Goal: Task Accomplishment & Management: Use online tool/utility

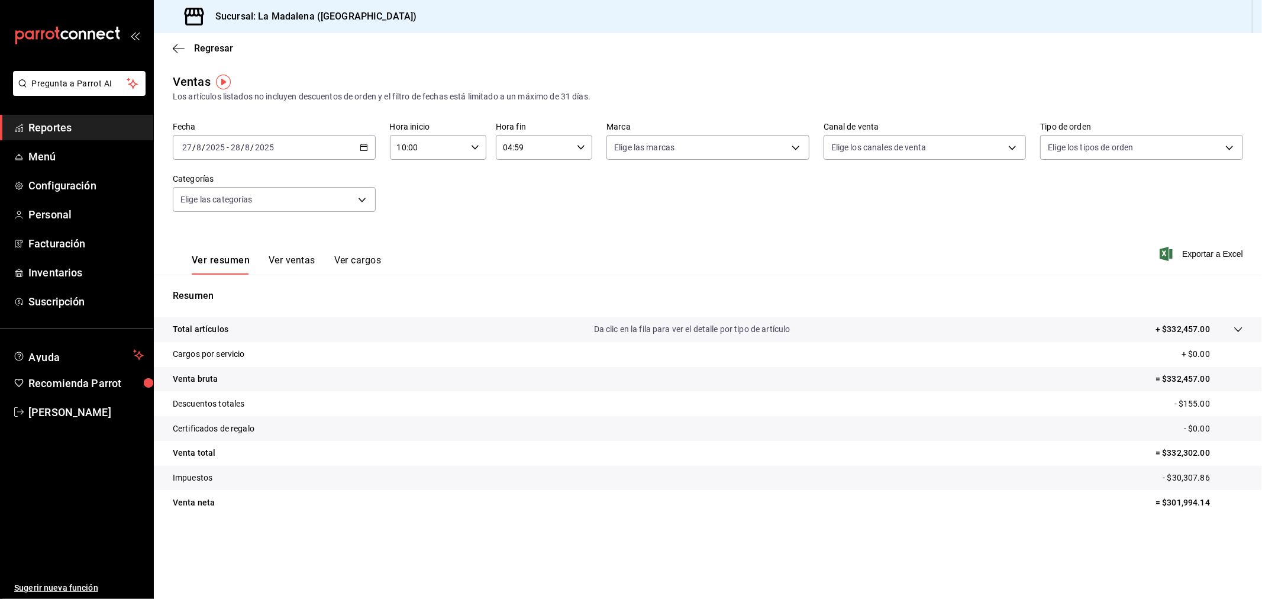
click at [418, 64] on main "Regresar Ventas Los artículos listados no incluyen descuentos de orden y el fil…" at bounding box center [708, 316] width 1108 height 566
click at [502, 222] on div "Fecha [DATE] [DATE] - [DATE] [DATE] Hora inicio 10:00 Hora inicio Hora fin 04:5…" at bounding box center [708, 174] width 1070 height 104
click at [767, 196] on div "Fecha [DATE] [DATE] - [DATE] [DATE] Hora inicio 10:00 Hora inicio Hora fin 04:5…" at bounding box center [708, 174] width 1070 height 104
click at [79, 132] on span "Reportes" at bounding box center [85, 128] width 115 height 16
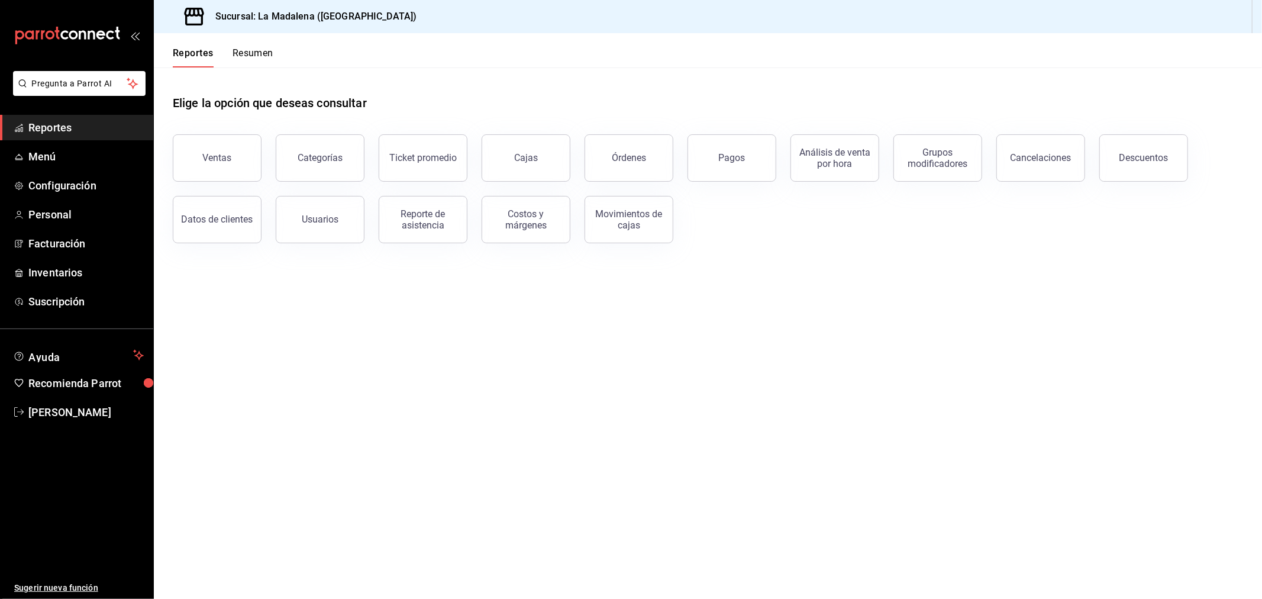
click at [339, 217] on button "Usuarios" at bounding box center [320, 219] width 89 height 47
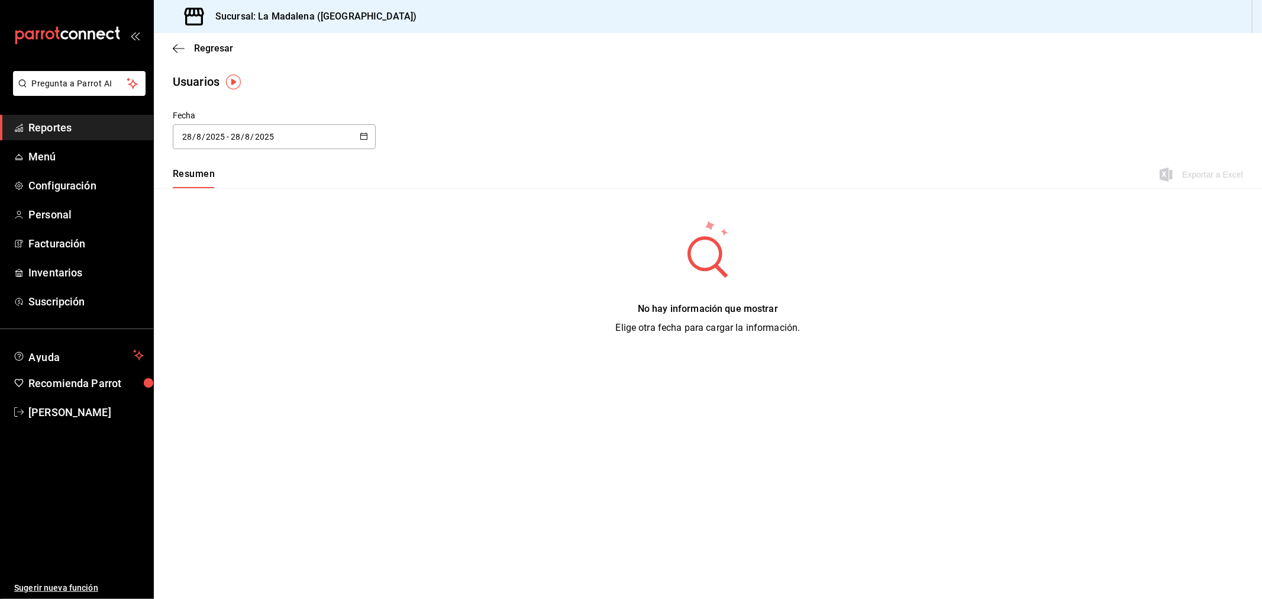
click at [351, 131] on div "[DATE] [DATE] - [DATE] [DATE]" at bounding box center [274, 136] width 203 height 25
click at [257, 303] on li "Rango de fechas" at bounding box center [229, 307] width 112 height 27
click at [315, 294] on button "18" at bounding box center [309, 293] width 21 height 21
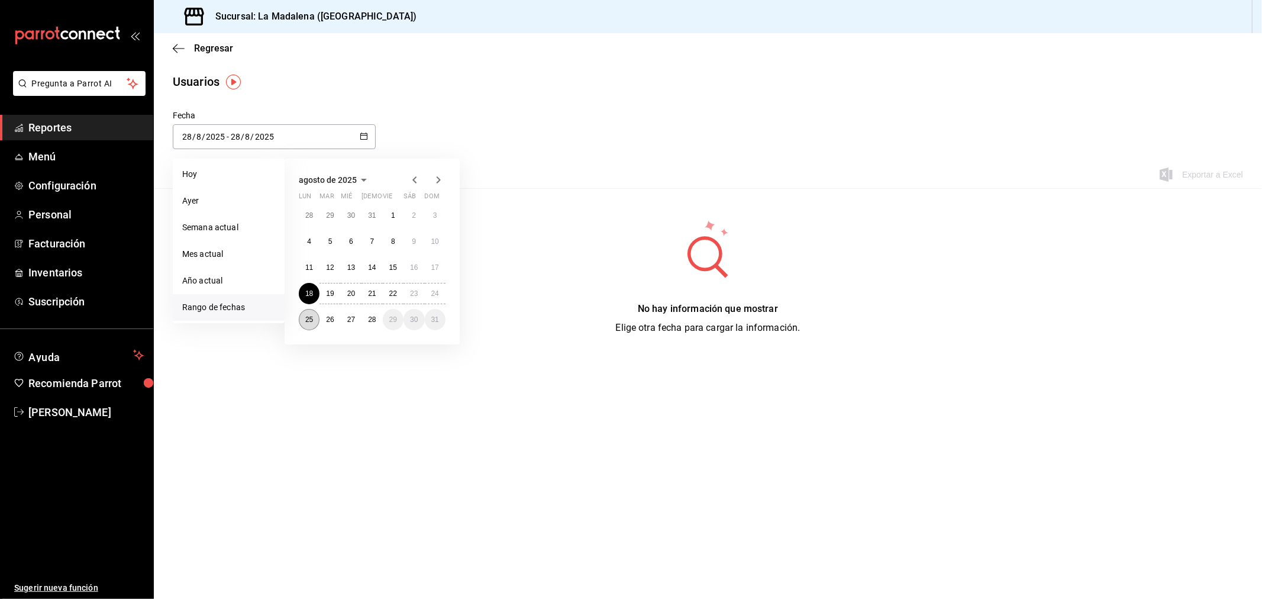
click at [307, 316] on abbr "25" at bounding box center [309, 319] width 8 height 8
type input "[DATE]"
type input "18"
type input "[DATE]"
type input "25"
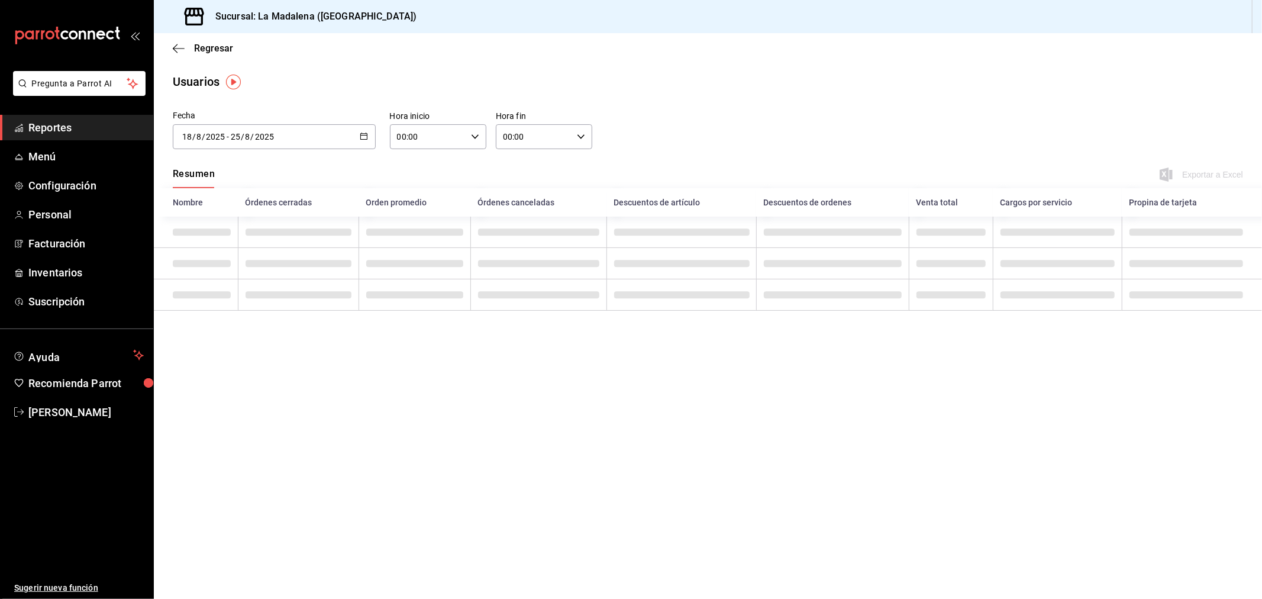
click at [427, 144] on input "00:00" at bounding box center [428, 137] width 76 height 24
click at [417, 247] on button "10" at bounding box center [414, 255] width 44 height 24
type input "10:00"
click at [576, 141] on div at bounding box center [631, 299] width 1262 height 599
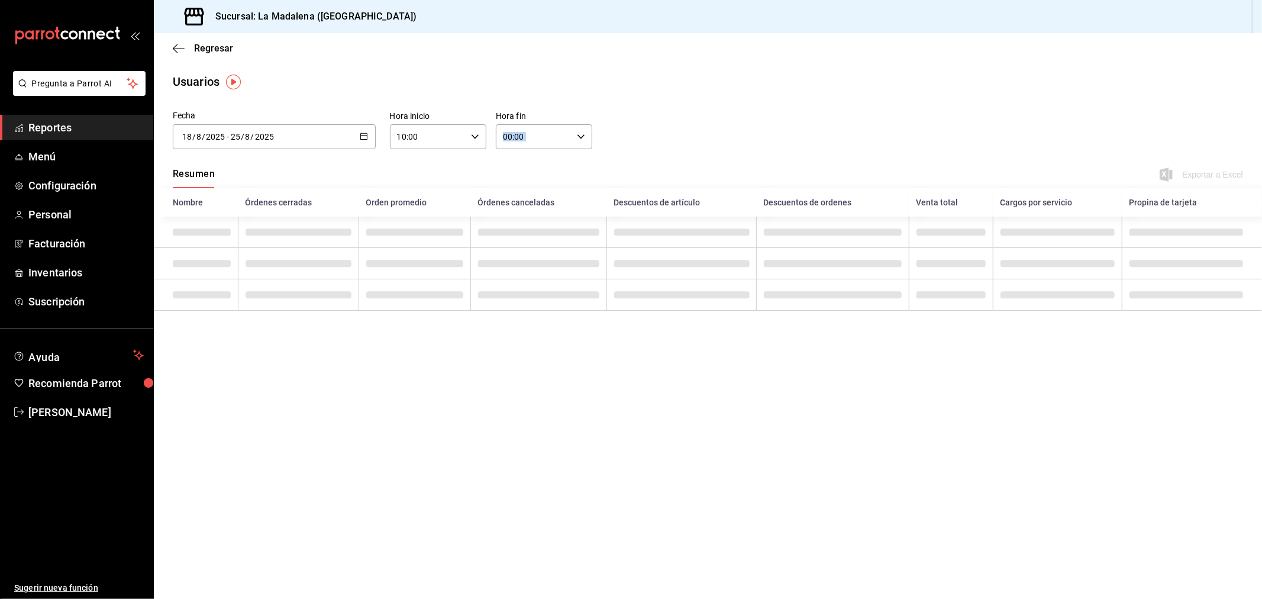
click at [576, 141] on div "00:00 Hora fin" at bounding box center [544, 136] width 96 height 25
click at [528, 243] on span "05" at bounding box center [520, 243] width 30 height 9
type input "05:00"
click at [696, 127] on div at bounding box center [631, 299] width 1262 height 599
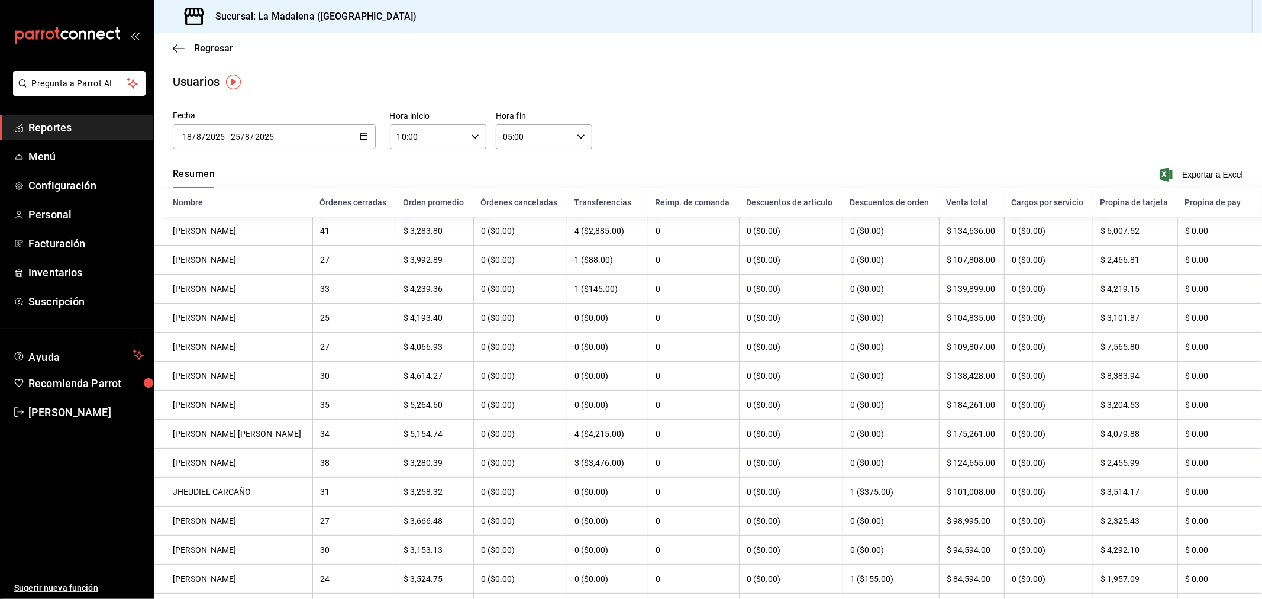
click at [360, 133] on \(Stroke\) "button" at bounding box center [363, 136] width 7 height 7
click at [1217, 178] on span "Exportar a Excel" at bounding box center [1202, 174] width 81 height 14
click at [66, 120] on span "Reportes" at bounding box center [85, 128] width 115 height 16
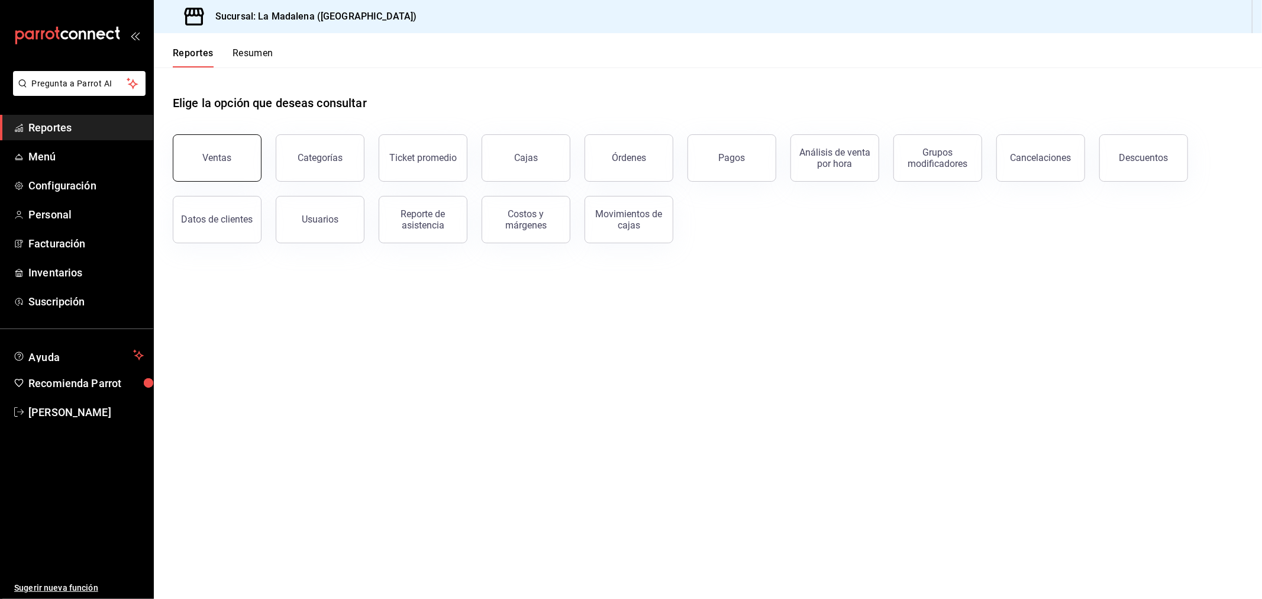
click at [205, 163] on button "Ventas" at bounding box center [217, 157] width 89 height 47
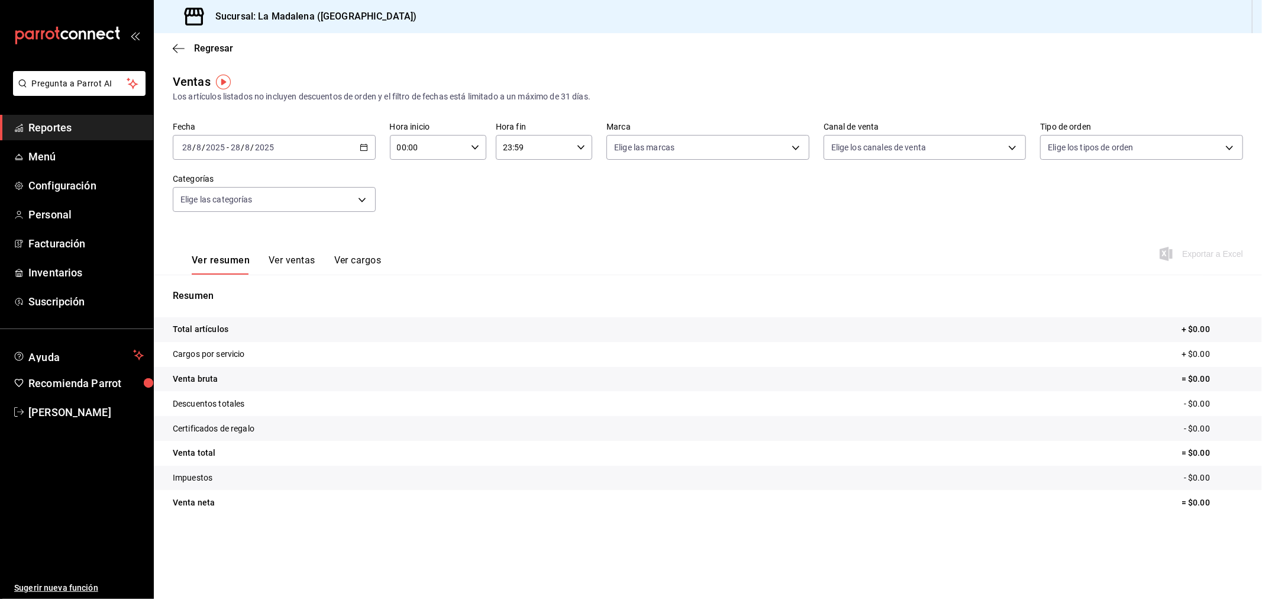
click at [408, 148] on input "00:00" at bounding box center [428, 148] width 76 height 24
click at [424, 256] on button "10" at bounding box center [414, 265] width 44 height 24
type input "10:00"
click at [525, 154] on div at bounding box center [631, 299] width 1262 height 599
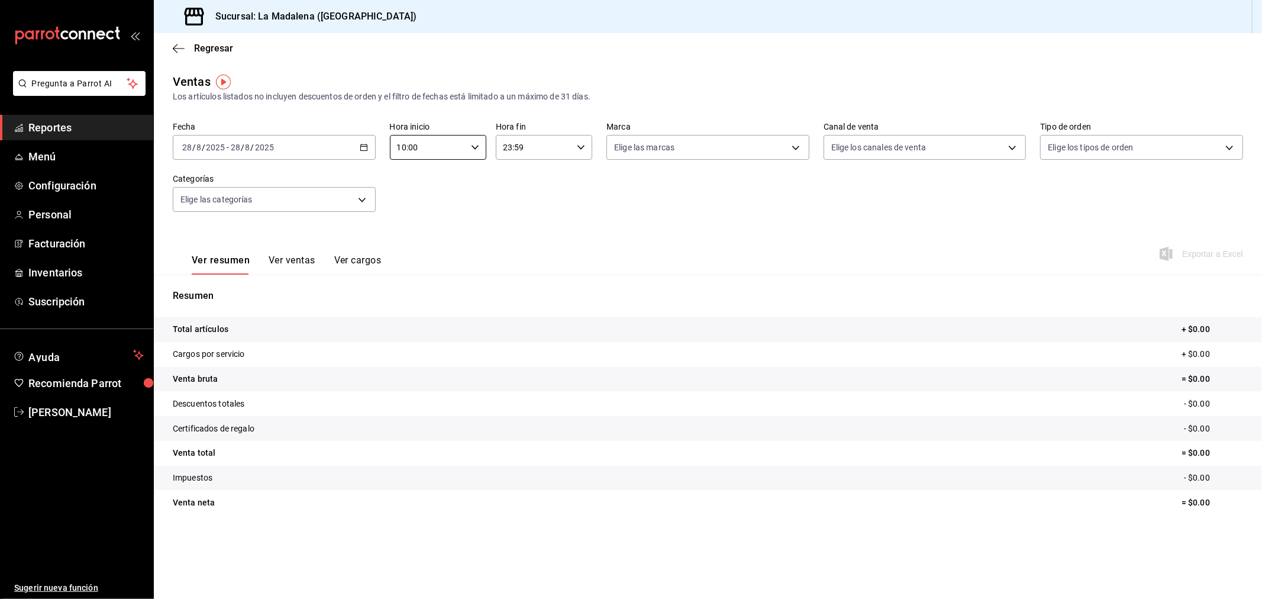
click at [567, 149] on input "23:59" at bounding box center [534, 148] width 76 height 24
click at [569, 173] on span "00" at bounding box center [569, 177] width 30 height 9
click at [513, 170] on span "18" at bounding box center [520, 174] width 30 height 9
type input "18:00"
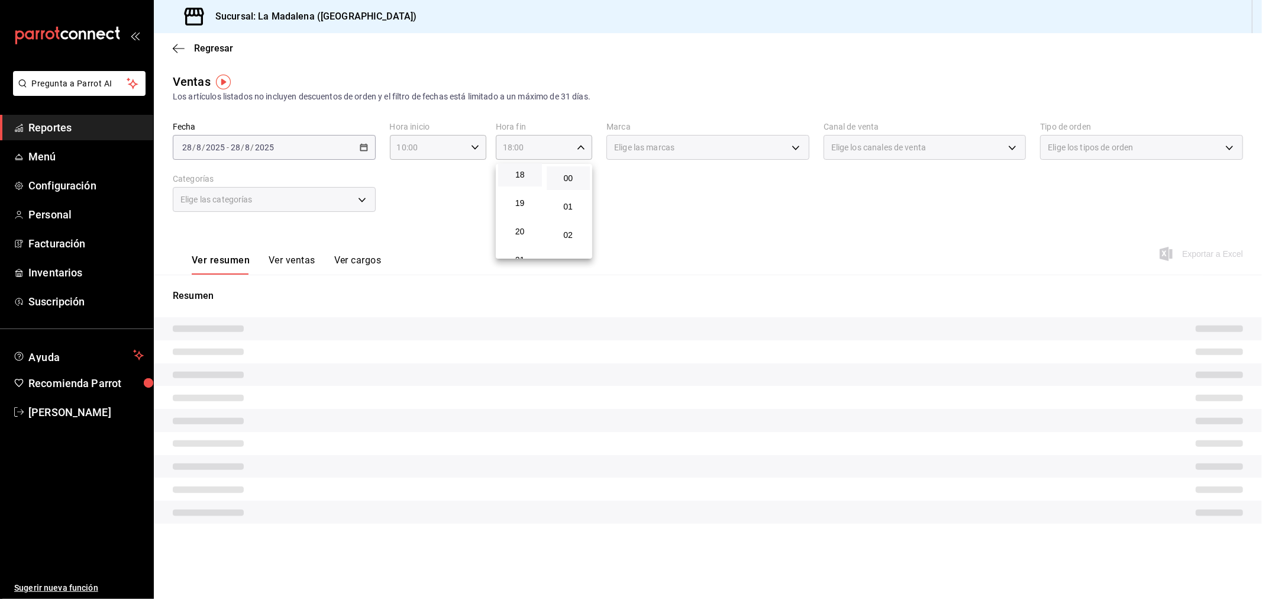
click at [428, 199] on div at bounding box center [631, 299] width 1262 height 599
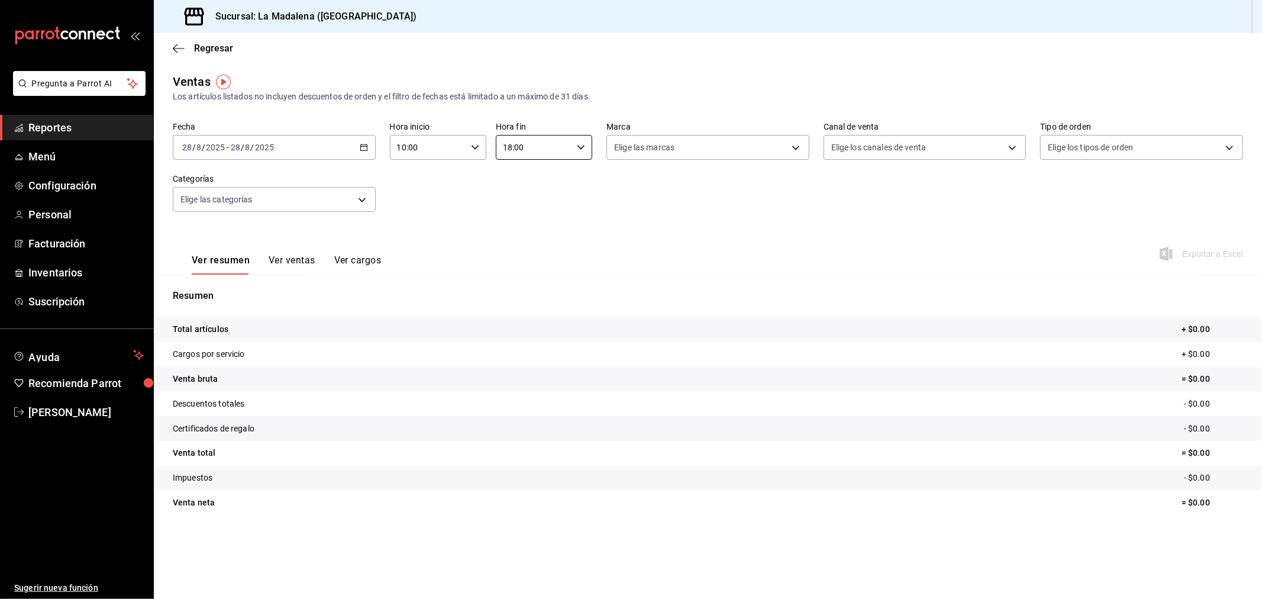
click at [353, 145] on div "[DATE] [DATE] - [DATE] [DATE]" at bounding box center [274, 147] width 203 height 25
click at [238, 291] on span "Rango de fechas" at bounding box center [229, 289] width 92 height 12
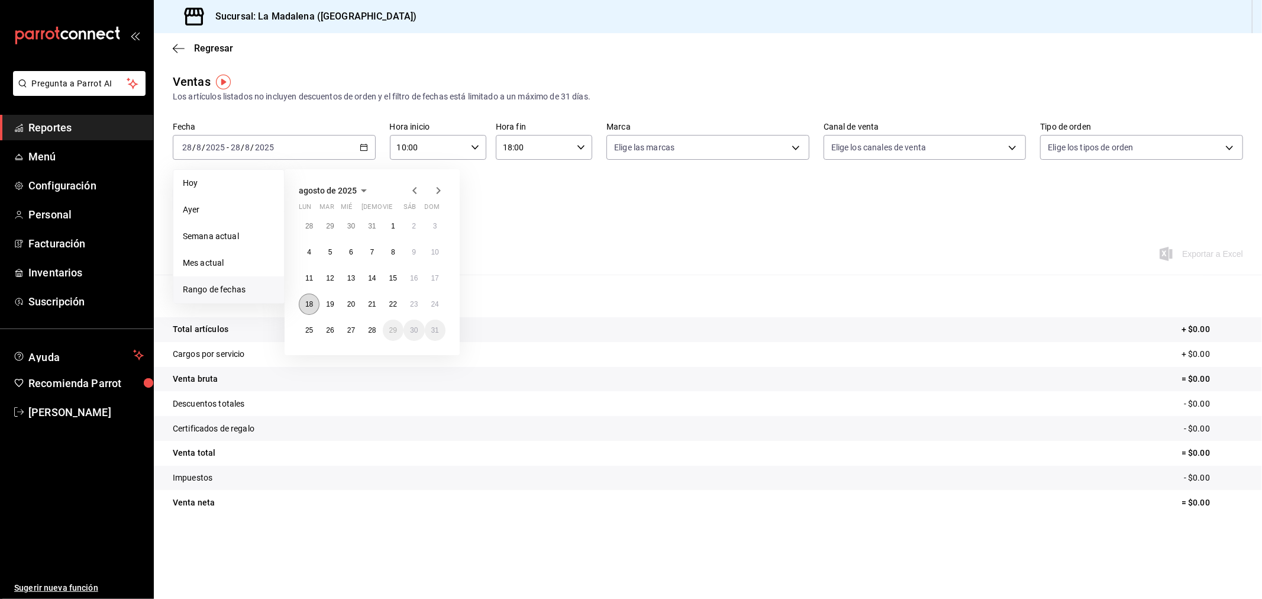
click at [312, 307] on abbr "18" at bounding box center [309, 304] width 8 height 8
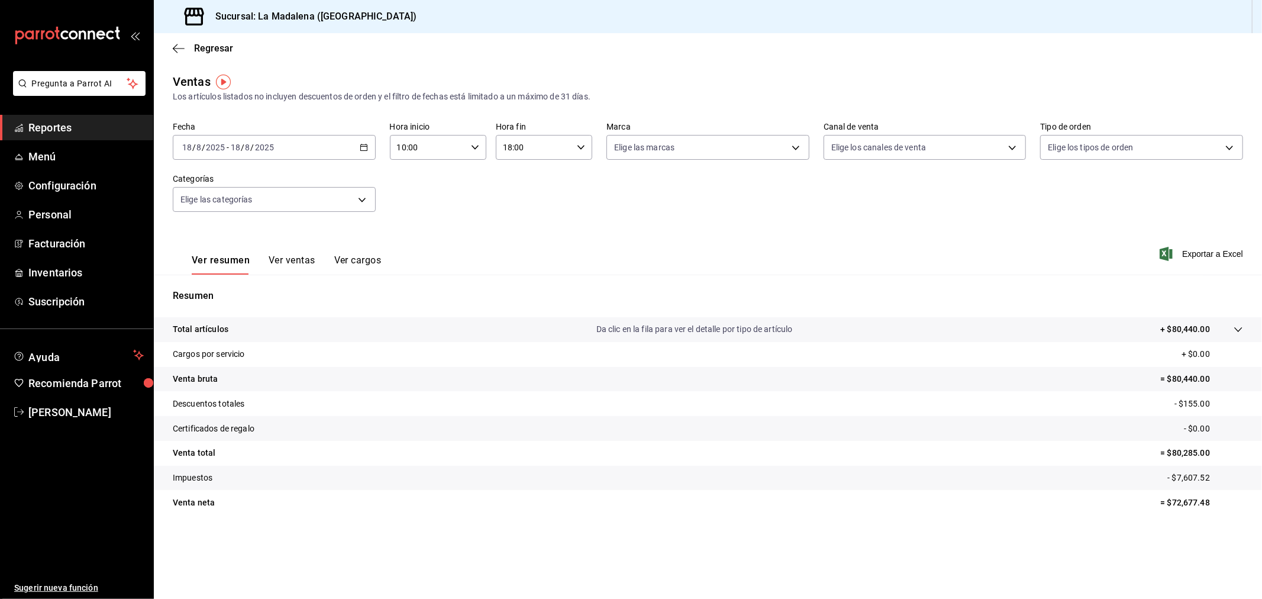
click at [363, 139] on div "[DATE] [DATE] - [DATE] [DATE]" at bounding box center [274, 147] width 203 height 25
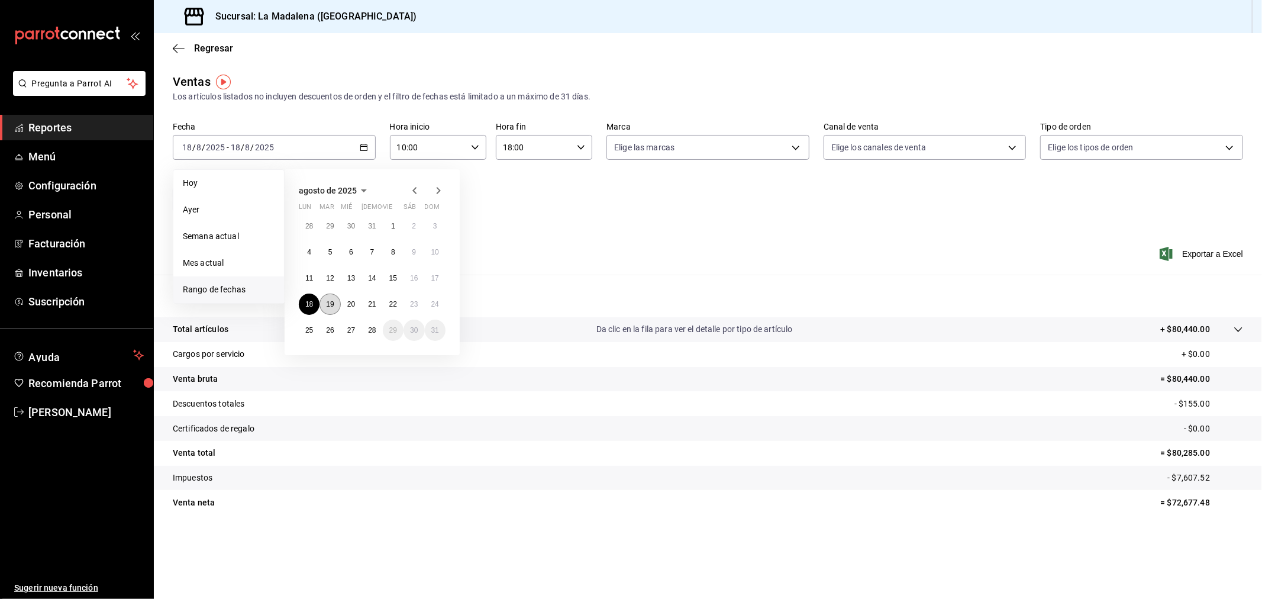
click at [325, 302] on button "19" at bounding box center [330, 304] width 21 height 21
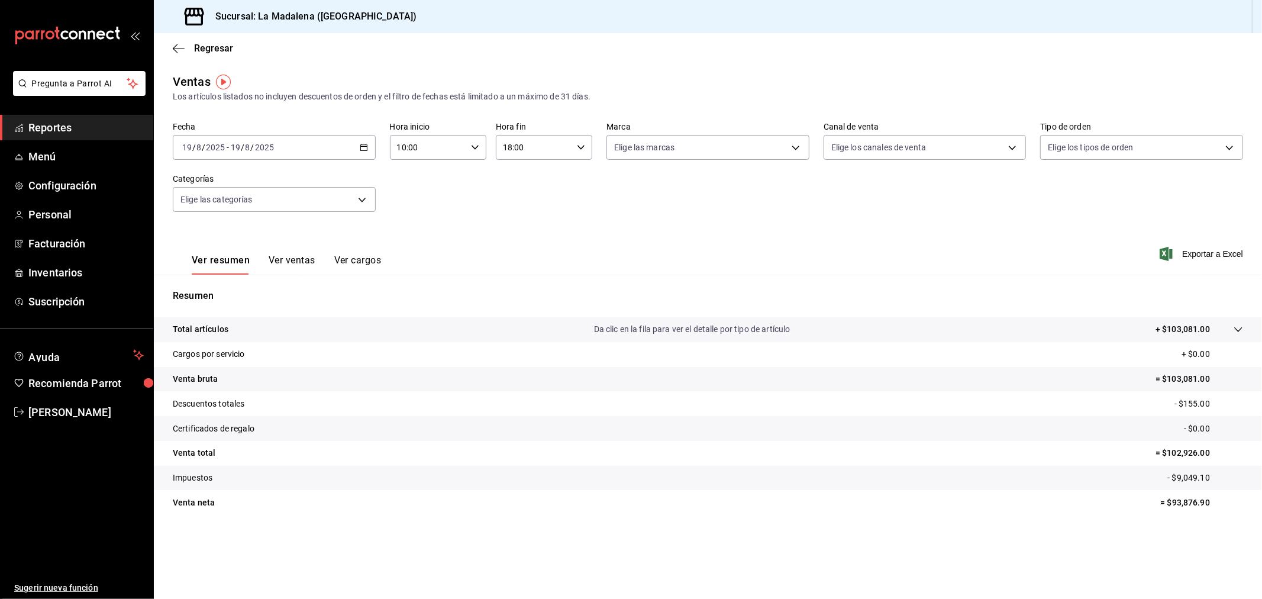
click at [349, 130] on label "Fecha" at bounding box center [274, 127] width 203 height 8
click at [350, 134] on div "Fecha [DATE] [DATE] - [DATE] [DATE]" at bounding box center [274, 141] width 203 height 38
click at [350, 138] on div "[DATE] [DATE] - [DATE] [DATE]" at bounding box center [274, 147] width 203 height 25
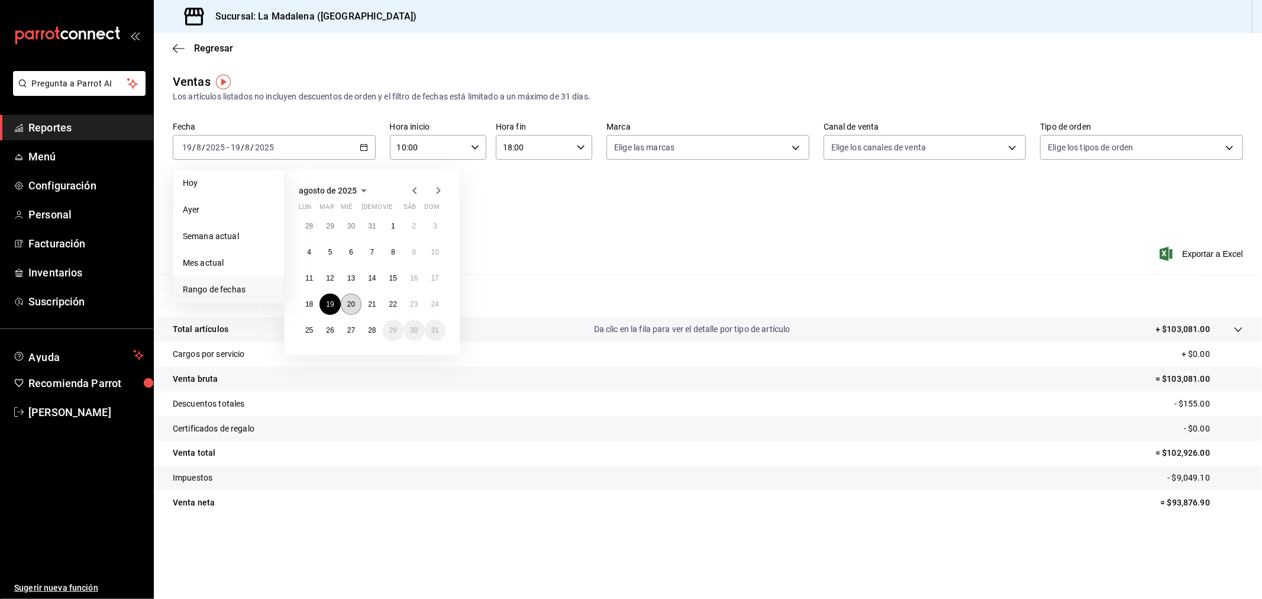
click at [349, 301] on abbr "20" at bounding box center [351, 304] width 8 height 8
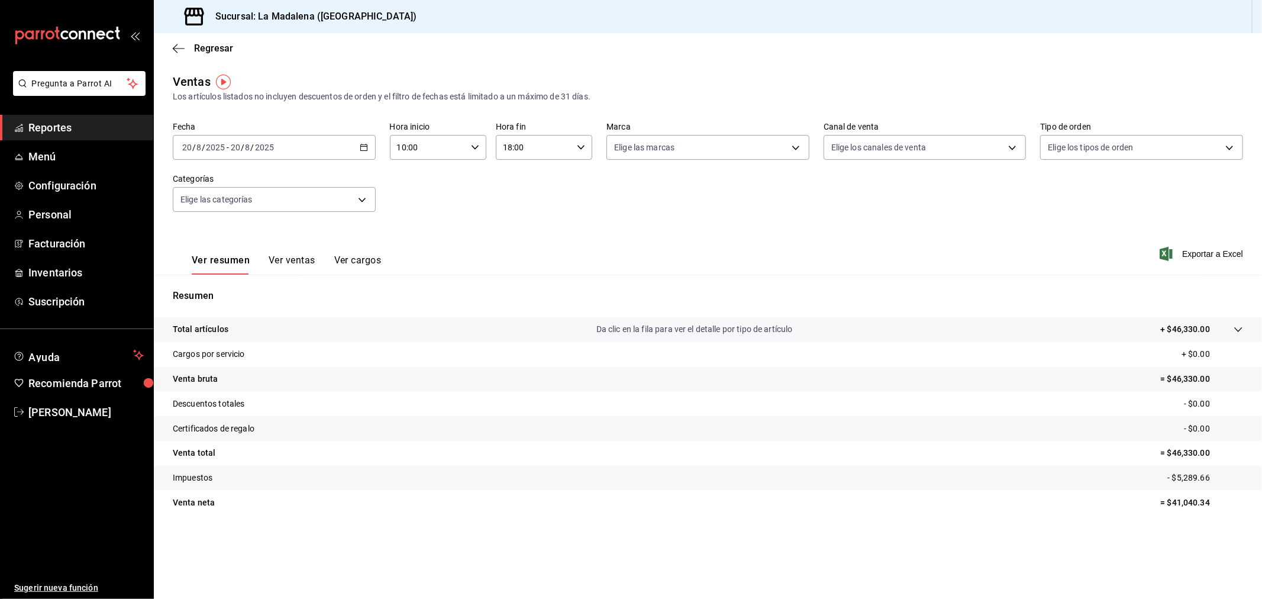
click at [334, 151] on div "[DATE] [DATE] - [DATE] [DATE]" at bounding box center [274, 147] width 203 height 25
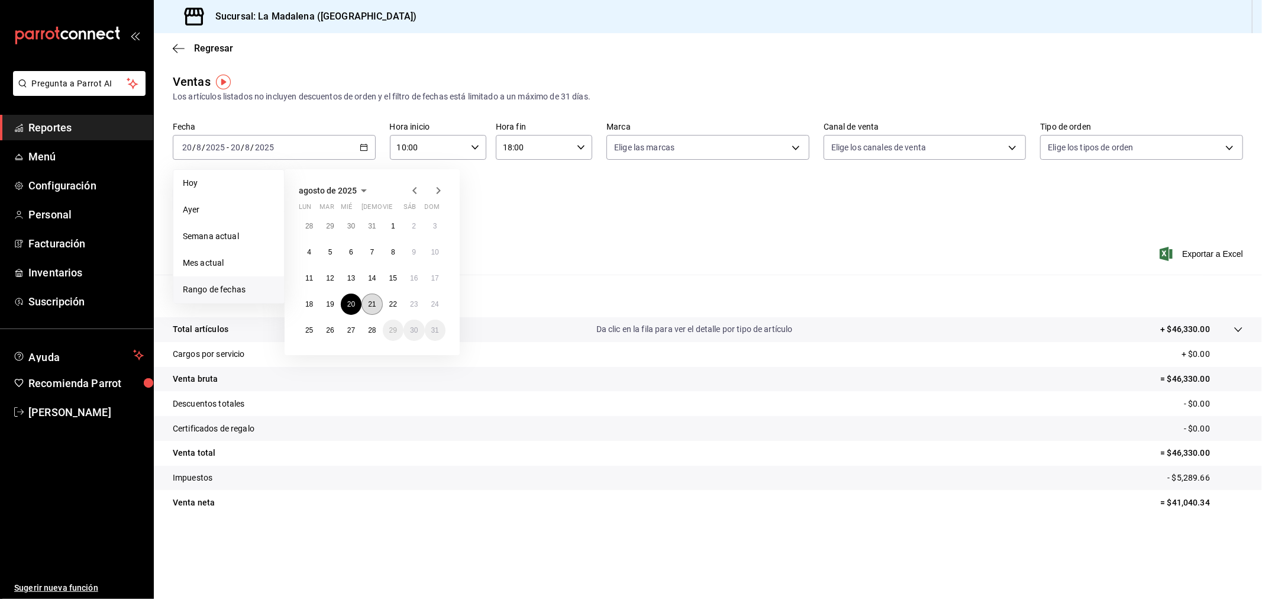
click at [371, 309] on button "21" at bounding box center [372, 304] width 21 height 21
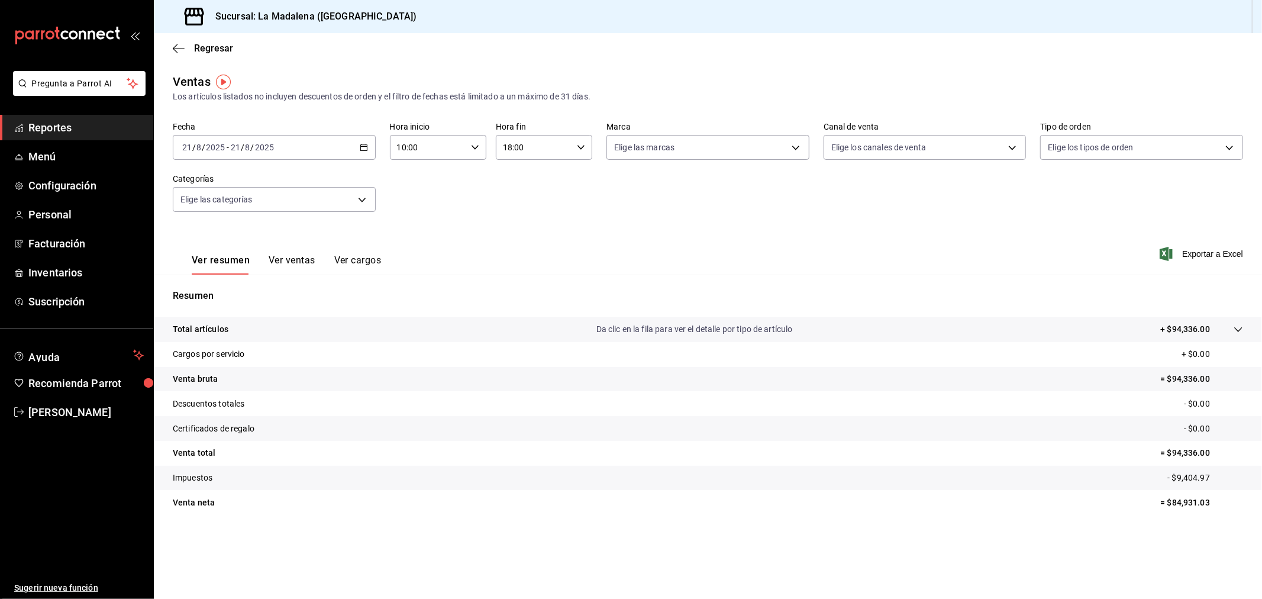
click at [355, 140] on div "[DATE] [DATE] - [DATE] [DATE]" at bounding box center [274, 147] width 203 height 25
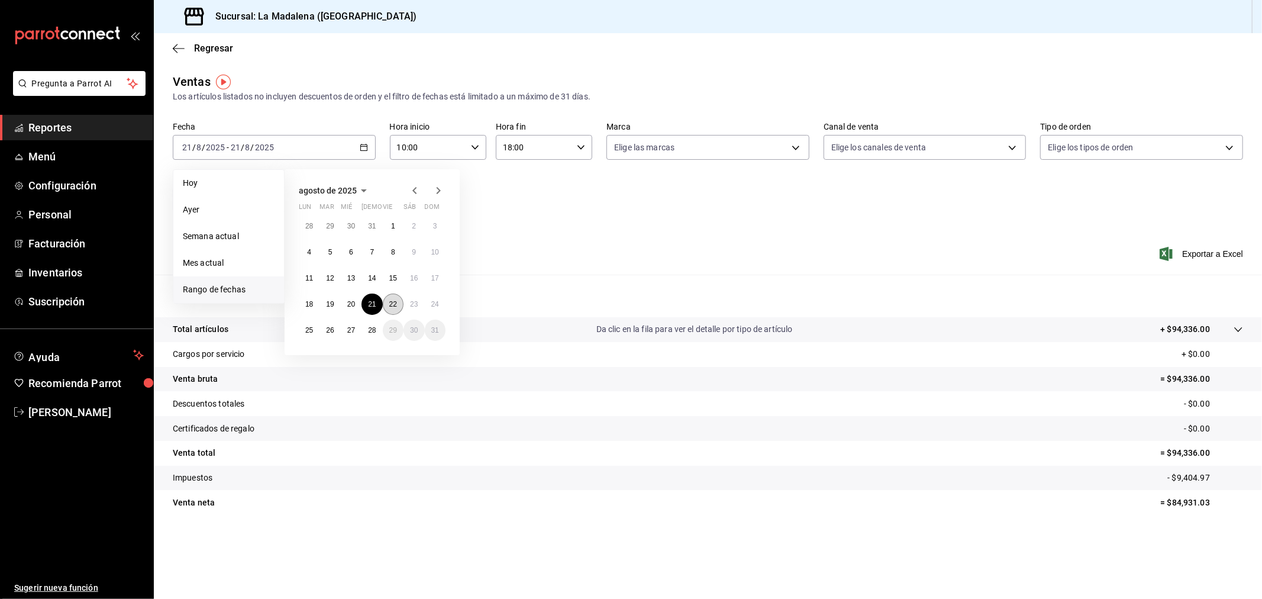
click at [389, 308] on button "22" at bounding box center [393, 304] width 21 height 21
click at [389, 308] on abbr "22" at bounding box center [393, 304] width 8 height 8
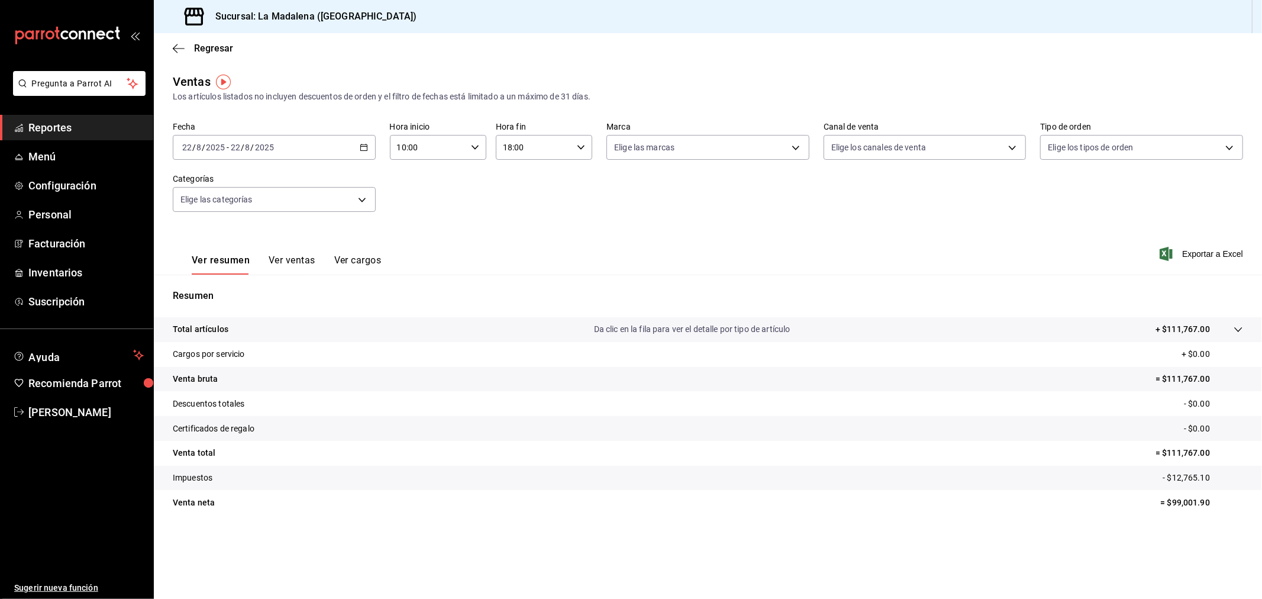
click at [360, 146] on icon "button" at bounding box center [364, 147] width 8 height 8
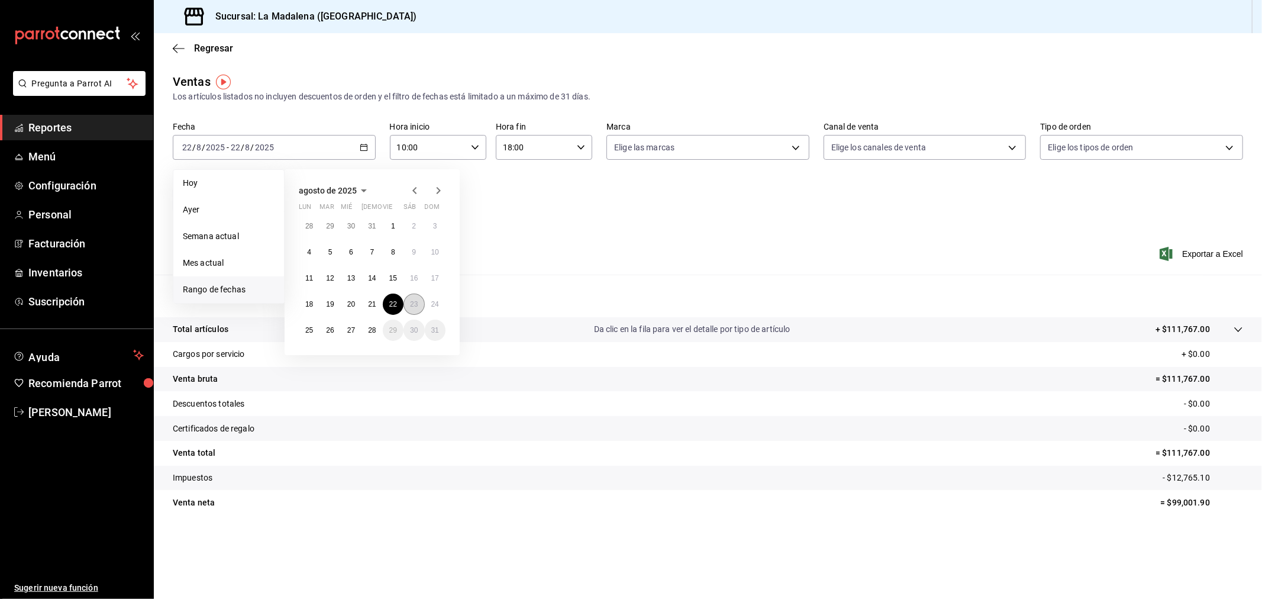
click at [411, 302] on abbr "23" at bounding box center [414, 304] width 8 height 8
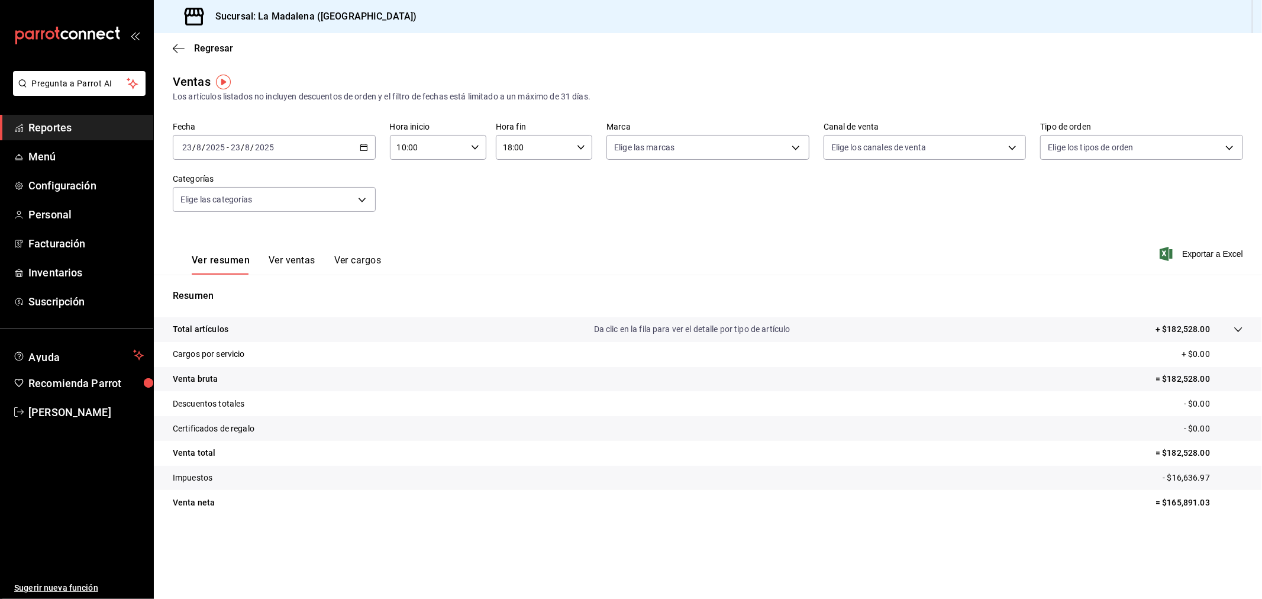
click at [367, 140] on div "[DATE] [DATE] - [DATE] [DATE]" at bounding box center [274, 147] width 203 height 25
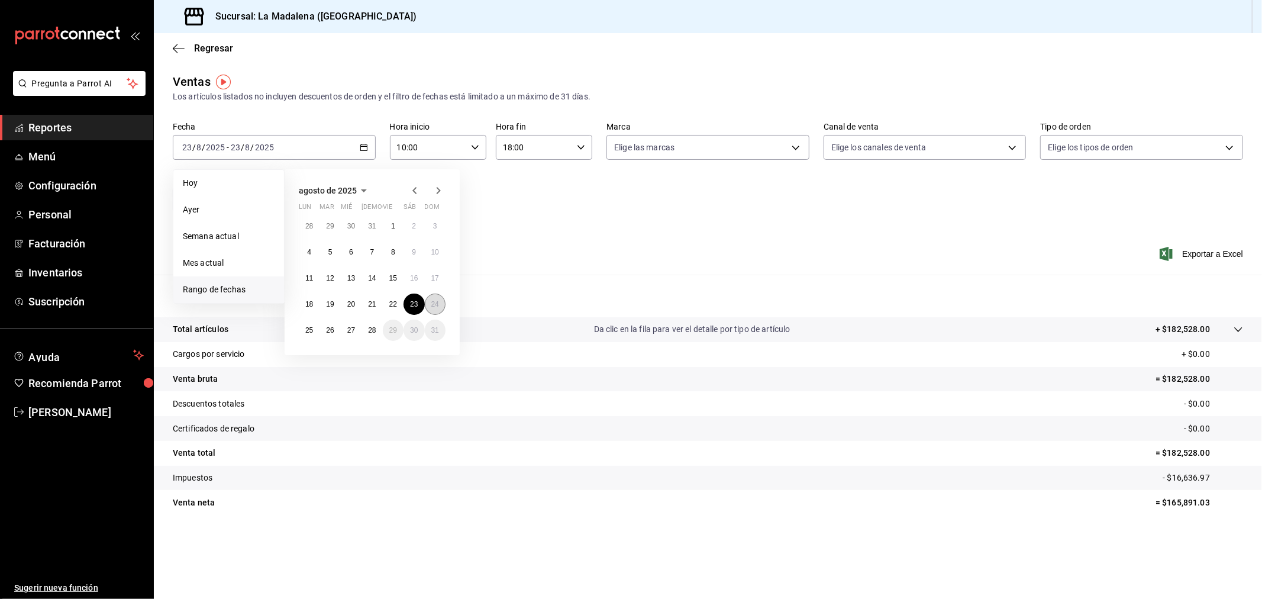
click at [434, 308] on abbr "24" at bounding box center [435, 304] width 8 height 8
click at [440, 308] on button "24" at bounding box center [435, 304] width 21 height 21
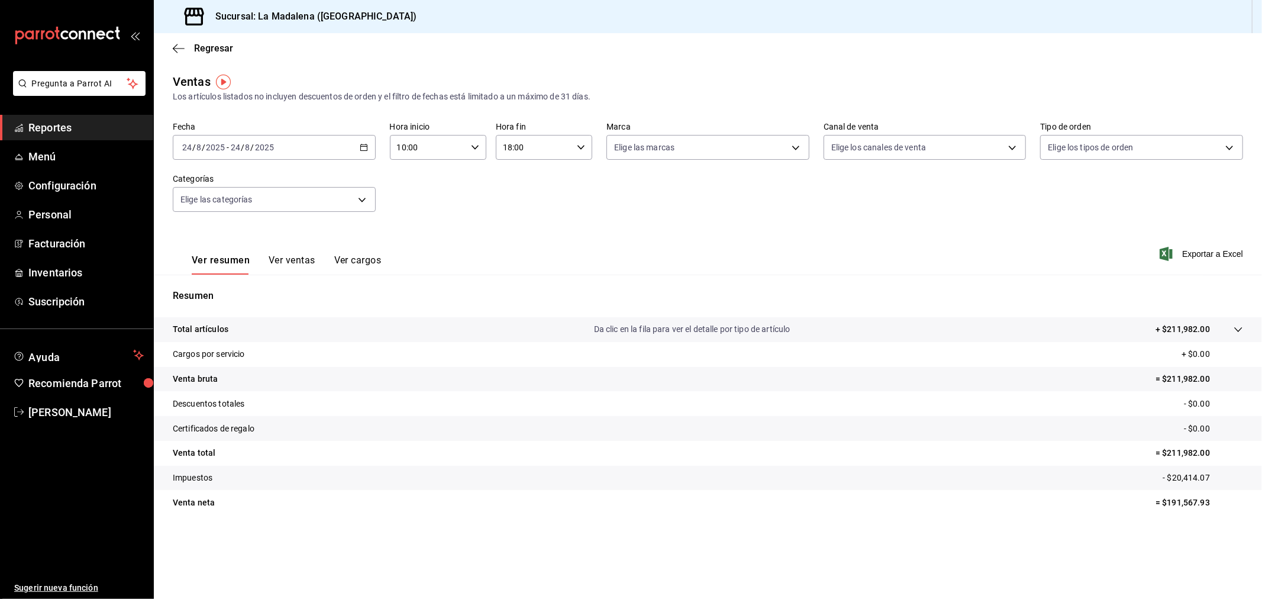
click at [344, 143] on div "[DATE] [DATE] - [DATE] [DATE]" at bounding box center [274, 147] width 203 height 25
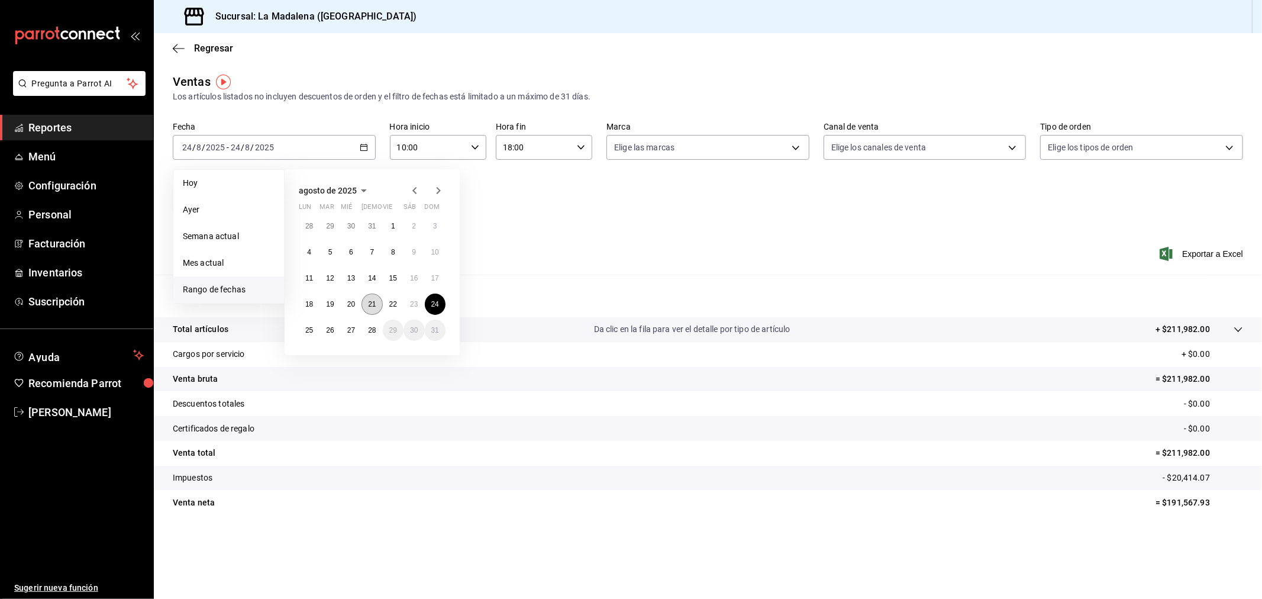
click at [367, 309] on button "21" at bounding box center [372, 304] width 21 height 21
click at [366, 309] on button "21" at bounding box center [372, 304] width 21 height 21
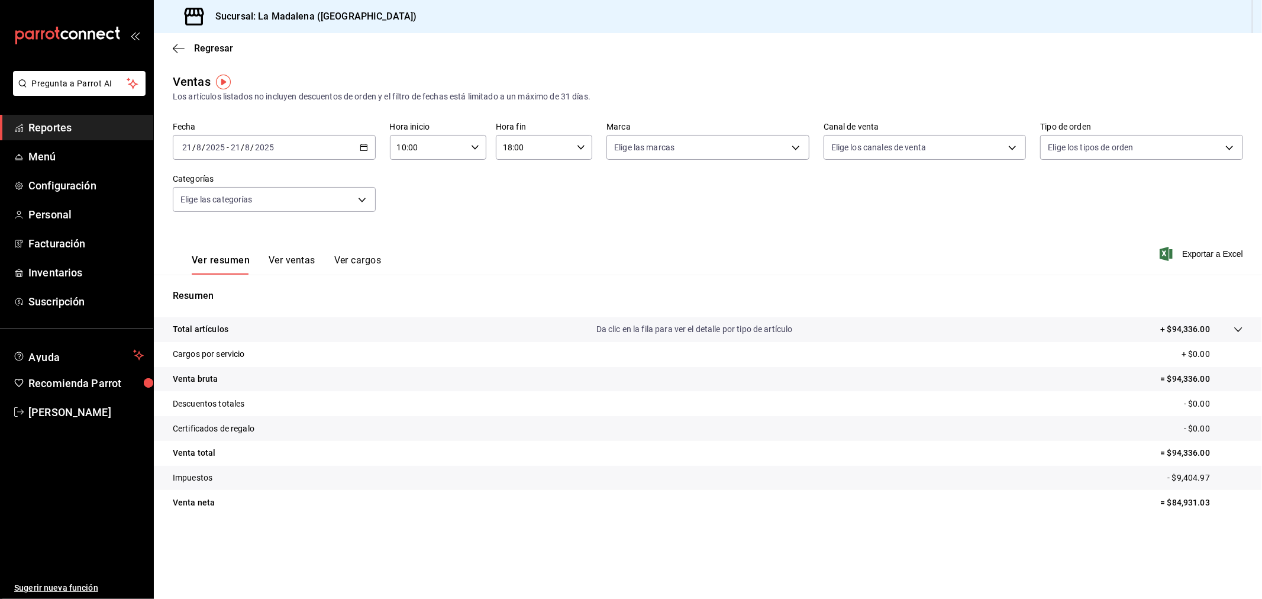
click at [475, 146] on icon "button" at bounding box center [475, 147] width 8 height 8
click at [454, 199] on button "01" at bounding box center [463, 207] width 44 height 24
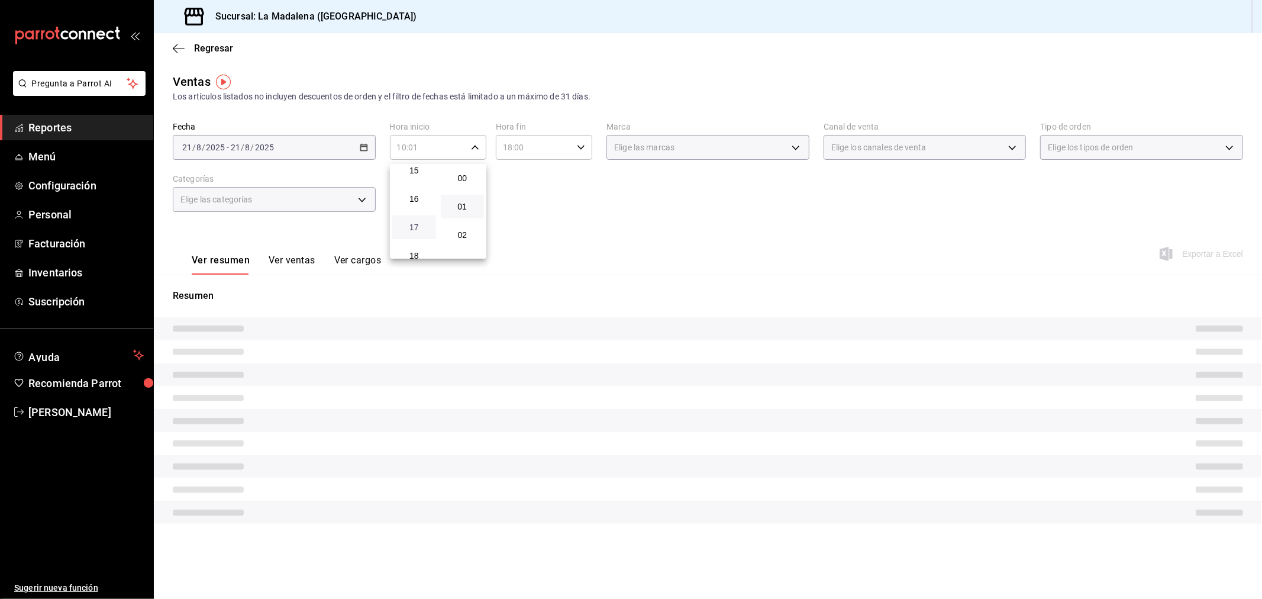
scroll to position [478, 0]
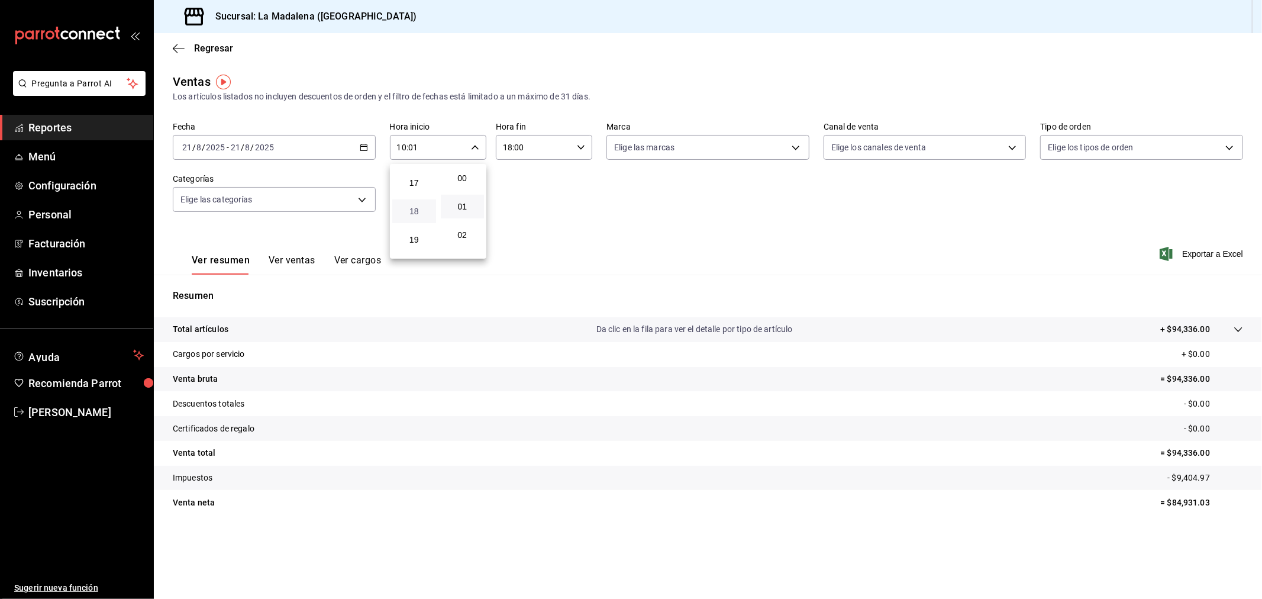
click at [421, 209] on span "18" at bounding box center [414, 211] width 30 height 9
type input "18:01"
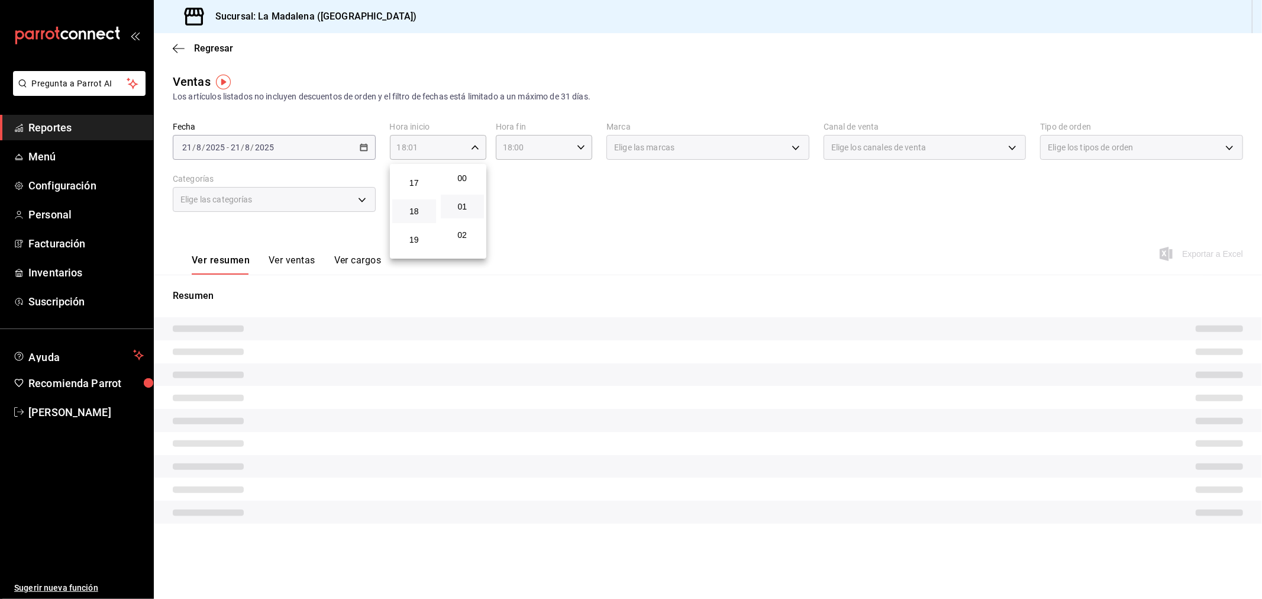
click at [512, 160] on div at bounding box center [631, 299] width 1262 height 599
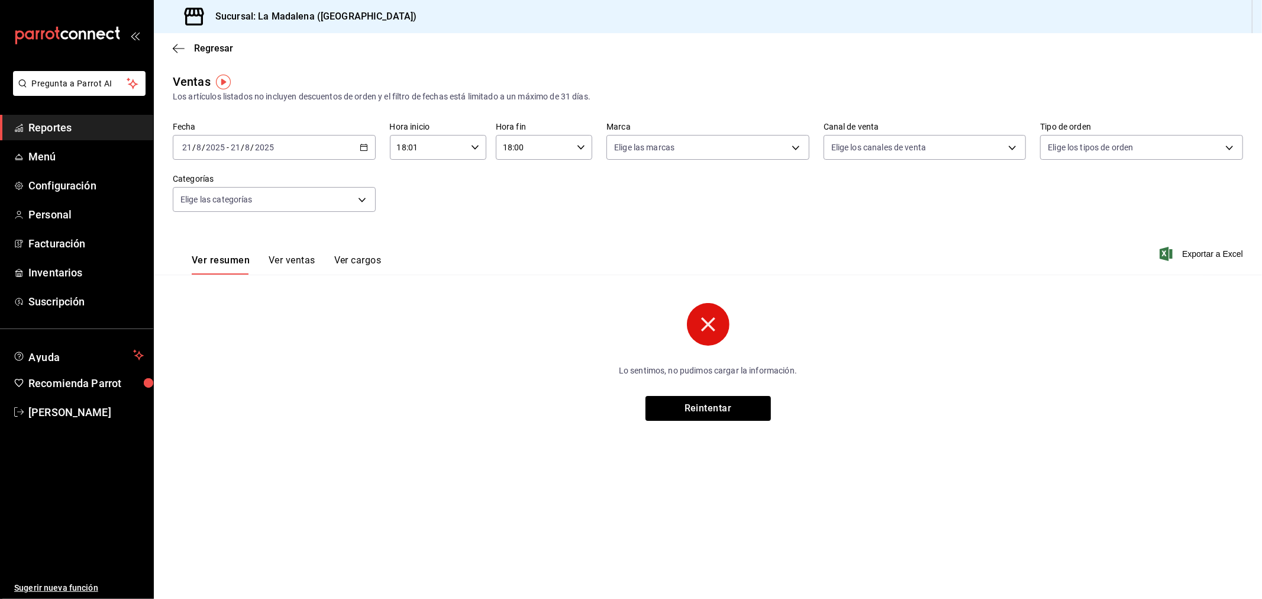
click at [536, 146] on input "18:00" at bounding box center [534, 148] width 76 height 24
click at [511, 223] on span "04" at bounding box center [520, 225] width 30 height 9
click at [524, 253] on span "05" at bounding box center [520, 254] width 30 height 9
type input "05:00"
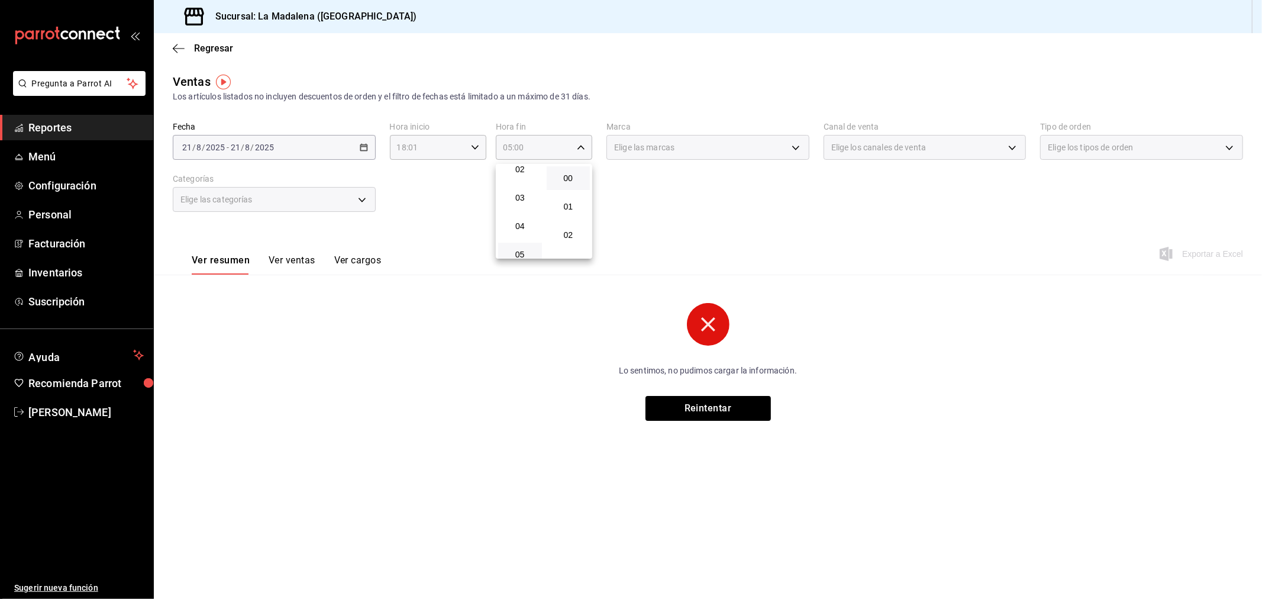
drag, startPoint x: 463, startPoint y: 239, endPoint x: 391, endPoint y: 215, distance: 76.0
click at [462, 239] on div at bounding box center [631, 299] width 1262 height 599
click at [314, 154] on div "[DATE] [DATE] - [DATE] [DATE]" at bounding box center [274, 147] width 203 height 25
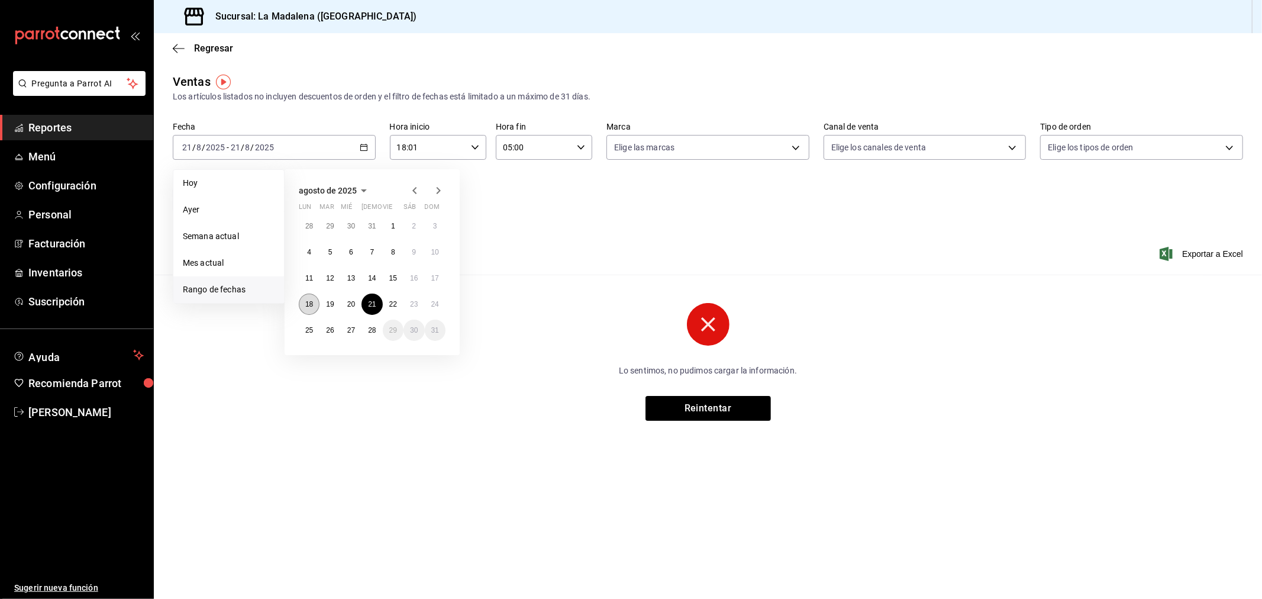
click at [311, 305] on abbr "18" at bounding box center [309, 304] width 8 height 8
click at [330, 306] on abbr "19" at bounding box center [330, 304] width 8 height 8
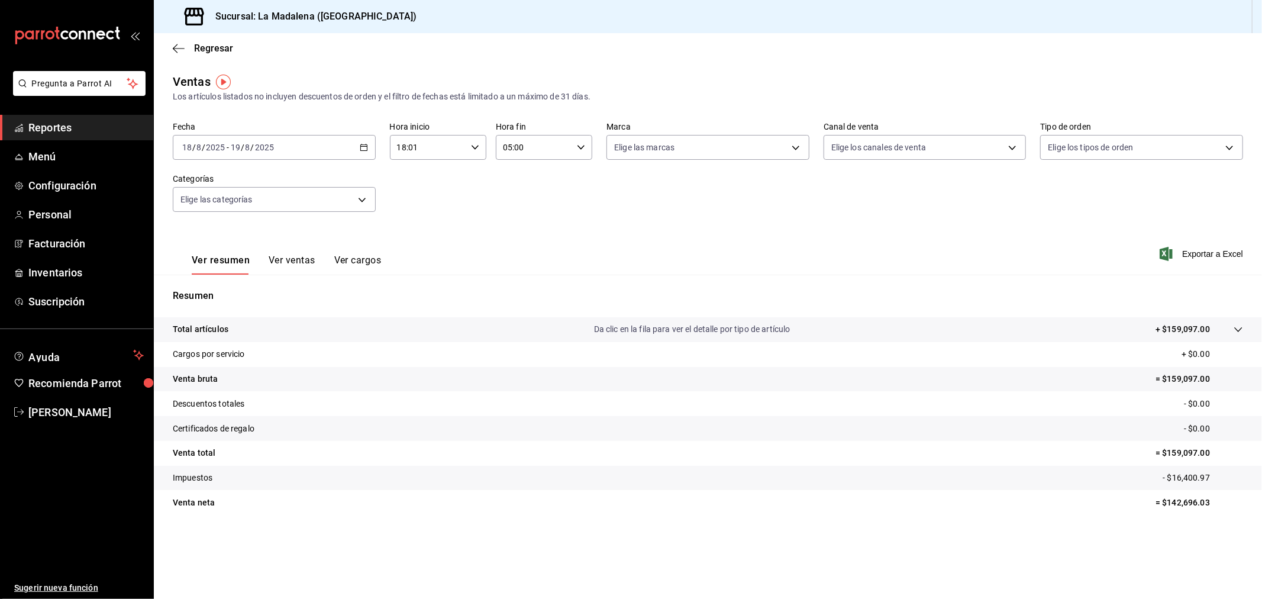
click at [286, 162] on div "Fecha [DATE] [DATE] - [DATE] [DATE] Hora inicio 18:01 Hora inicio Hora fin 05:0…" at bounding box center [708, 174] width 1070 height 104
drag, startPoint x: 291, startPoint y: 160, endPoint x: 298, endPoint y: 162, distance: 7.2
click at [292, 160] on div "Fecha [DATE] [DATE] - [DATE] [DATE] Hora inicio 18:01 Hora inicio Hora fin 05:0…" at bounding box center [708, 174] width 1070 height 104
click at [305, 159] on div "[DATE] [DATE] - [DATE] [DATE]" at bounding box center [274, 147] width 203 height 25
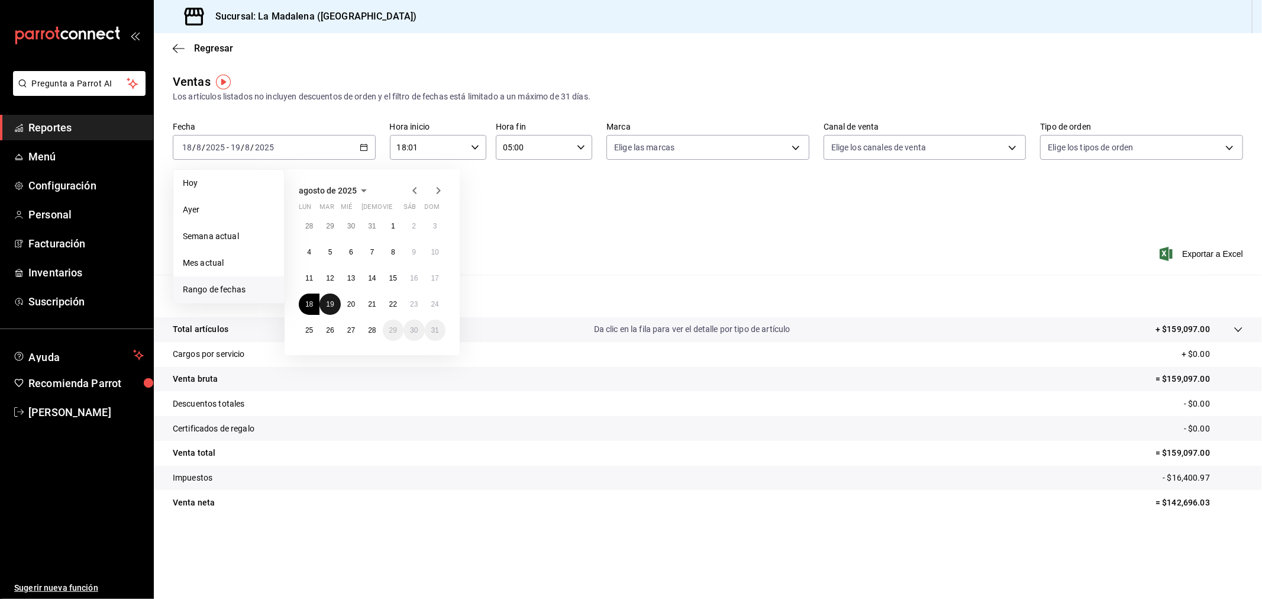
click at [328, 308] on abbr "19" at bounding box center [330, 304] width 8 height 8
click at [349, 303] on abbr "20" at bounding box center [351, 304] width 8 height 8
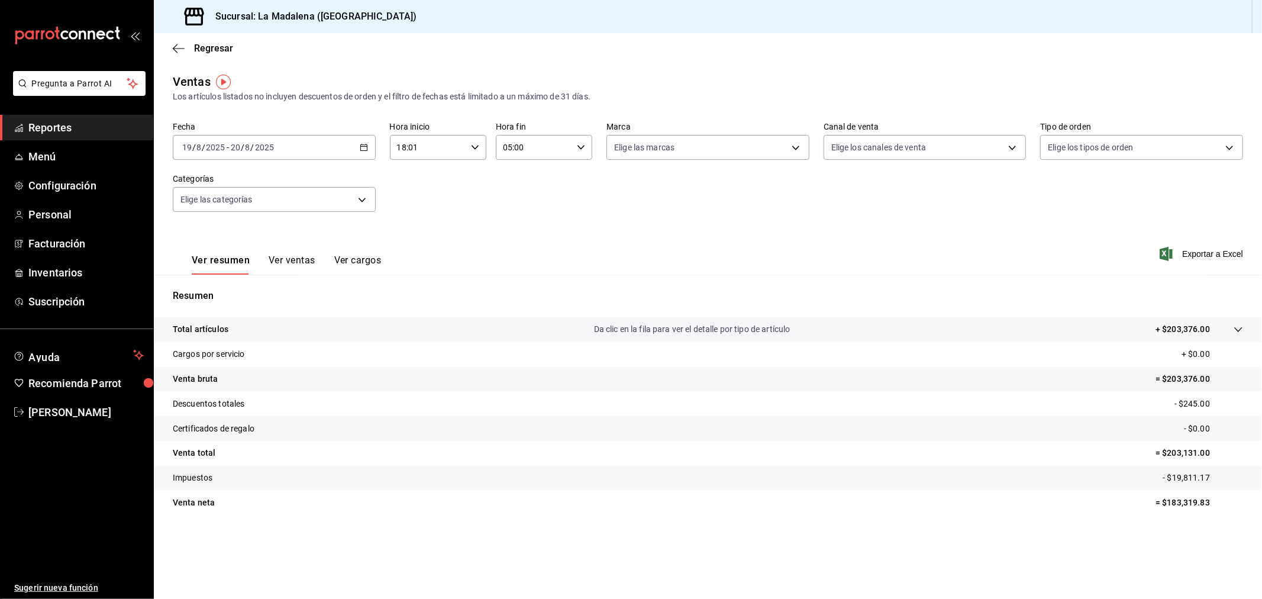
click at [370, 141] on div "[DATE] [DATE] - [DATE] [DATE]" at bounding box center [274, 147] width 203 height 25
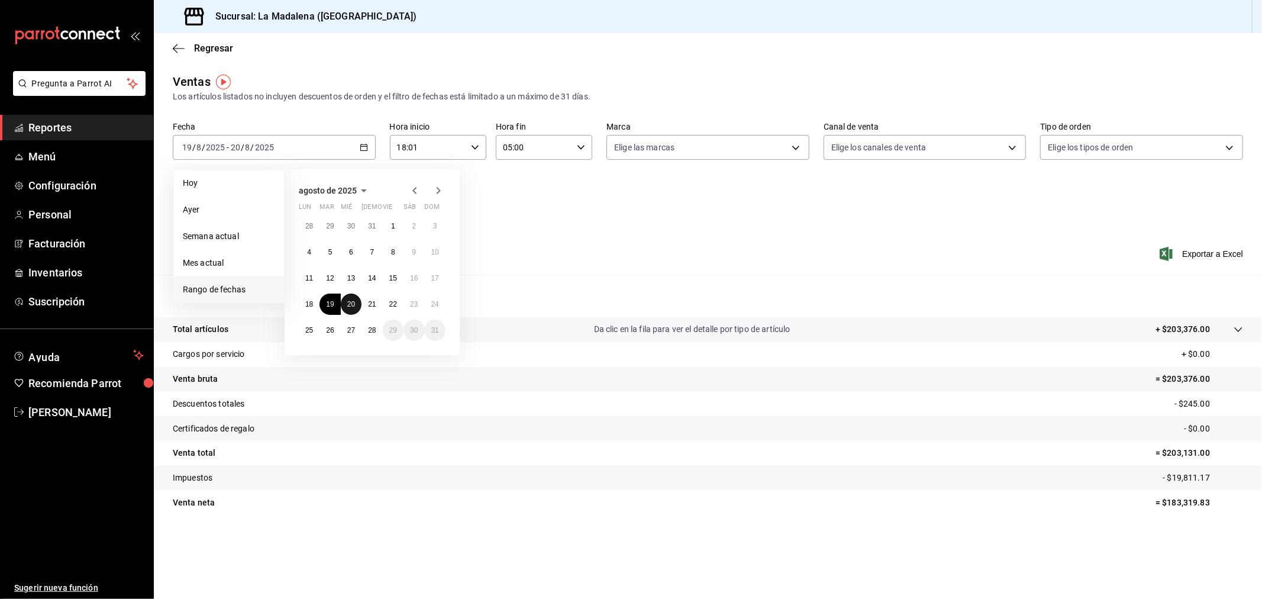
click at [347, 306] on abbr "20" at bounding box center [351, 304] width 8 height 8
click at [367, 308] on button "21" at bounding box center [372, 304] width 21 height 21
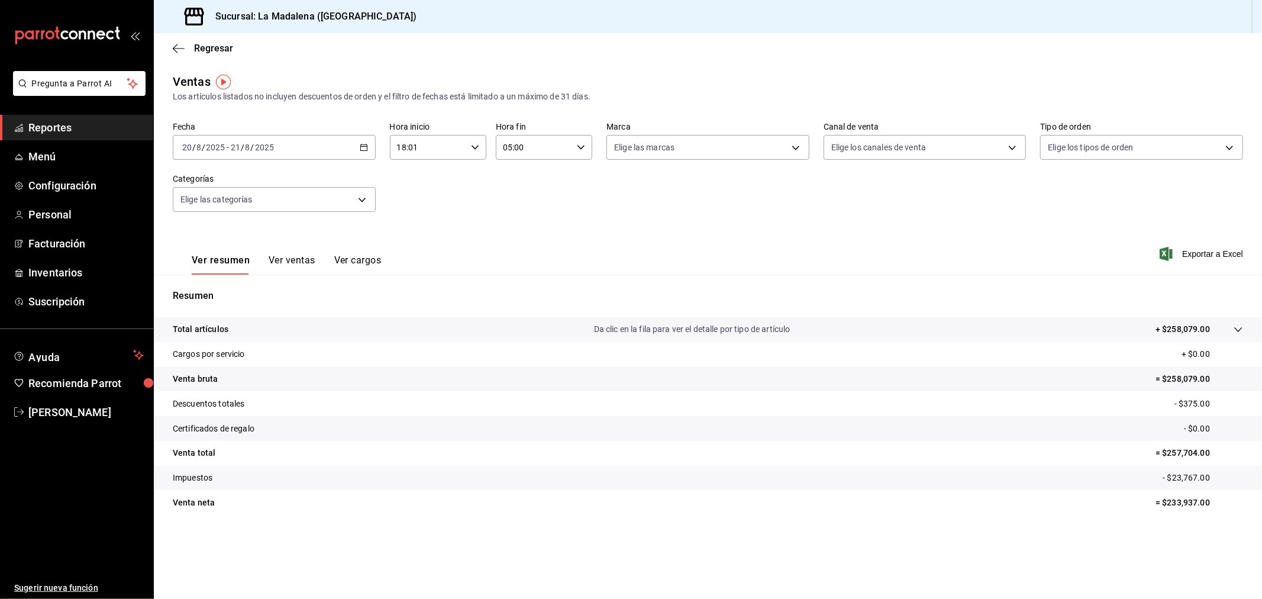
click at [352, 151] on div "[DATE] [DATE] - [DATE] [DATE]" at bounding box center [274, 147] width 203 height 25
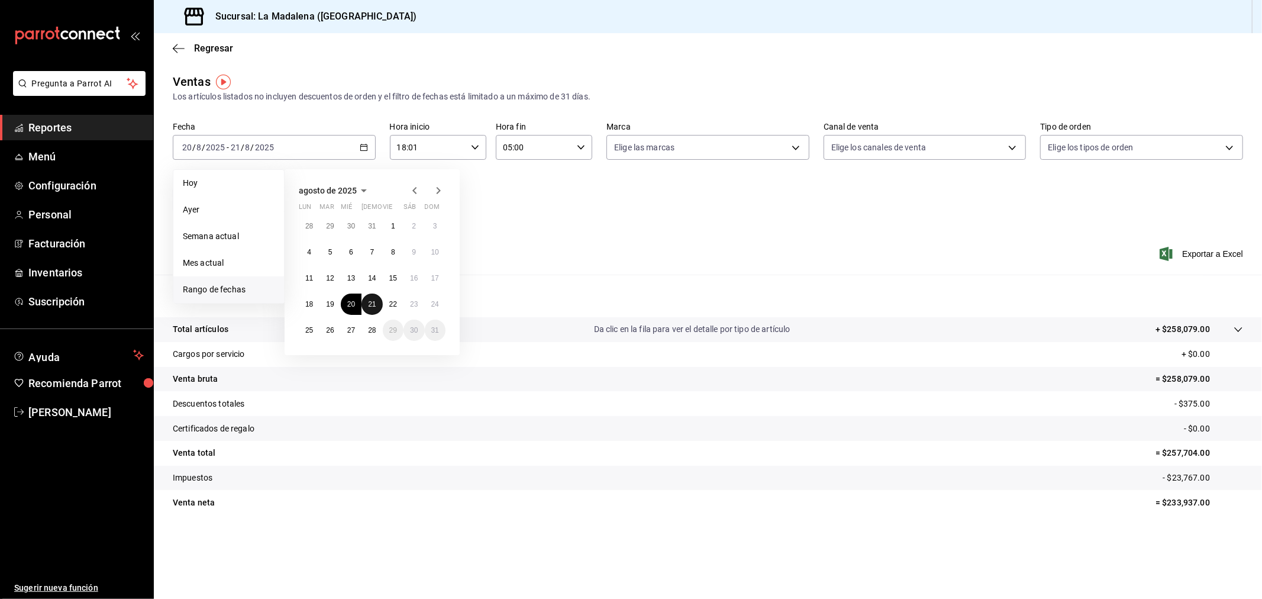
click at [376, 304] on abbr "21" at bounding box center [372, 304] width 8 height 8
click at [388, 302] on button "22" at bounding box center [393, 304] width 21 height 21
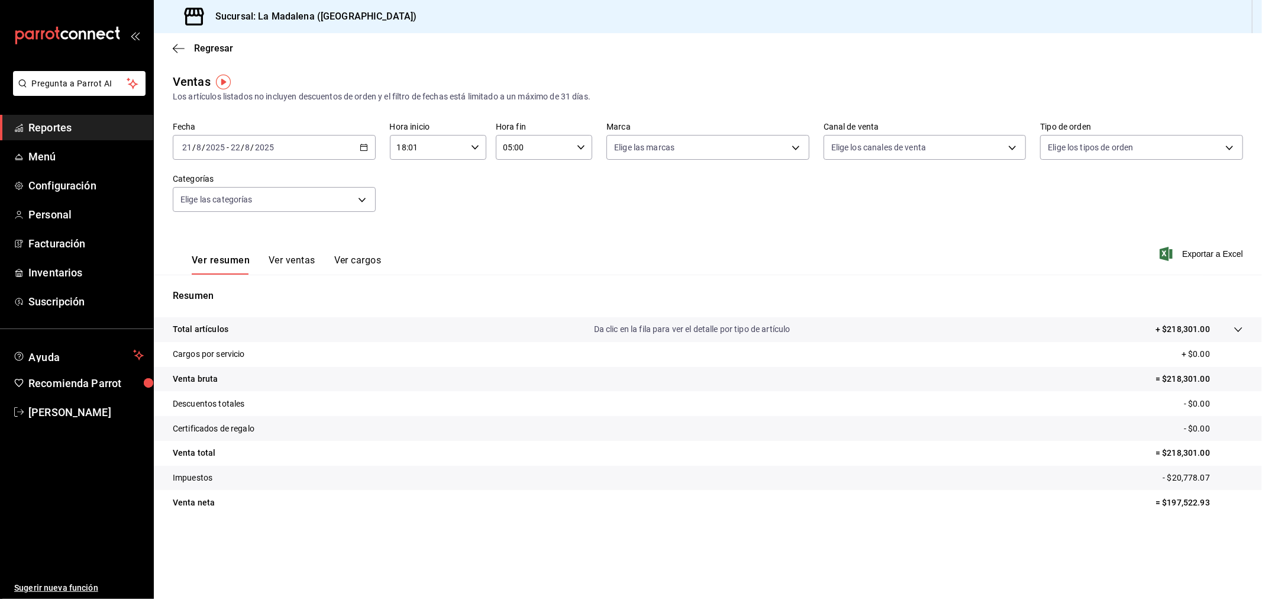
click at [344, 138] on div "[DATE] [DATE] - [DATE] [DATE]" at bounding box center [274, 147] width 203 height 25
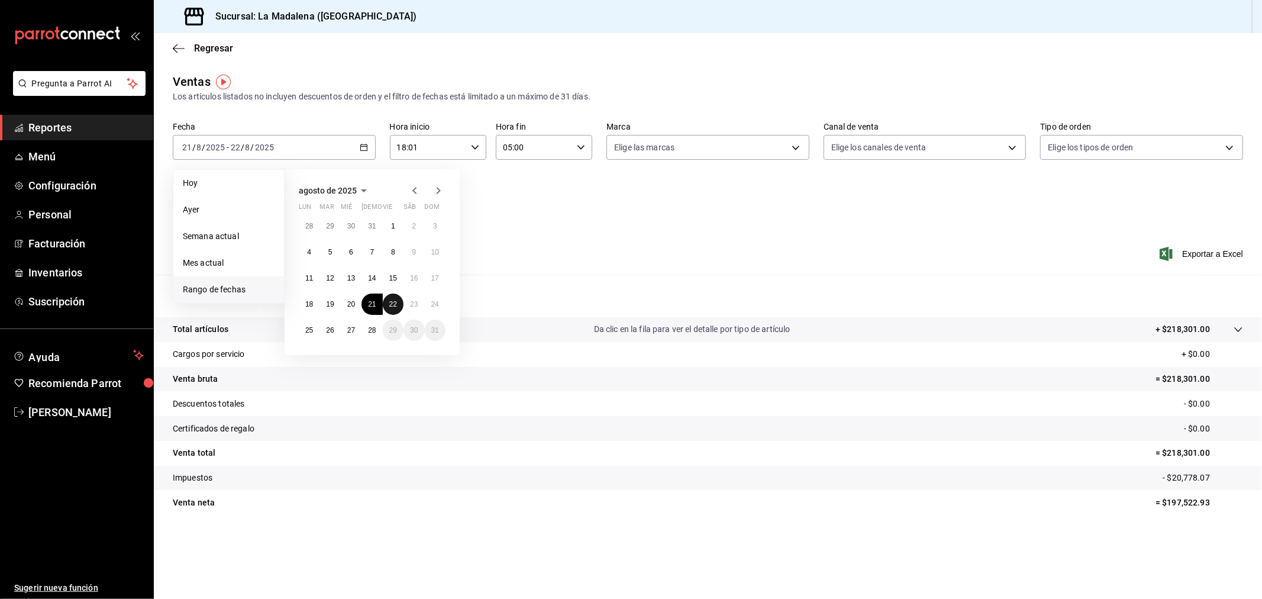
click at [391, 309] on button "22" at bounding box center [393, 304] width 21 height 21
click at [412, 305] on abbr "23" at bounding box center [414, 304] width 8 height 8
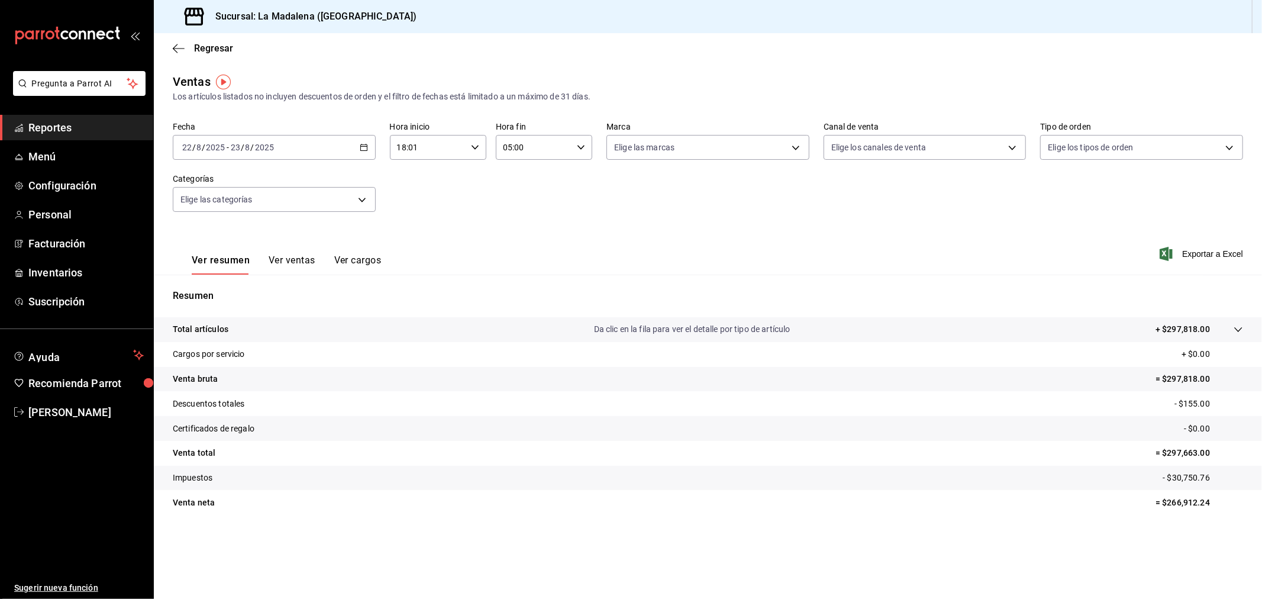
click at [339, 144] on div "[DATE] [DATE] - [DATE] [DATE]" at bounding box center [274, 147] width 203 height 25
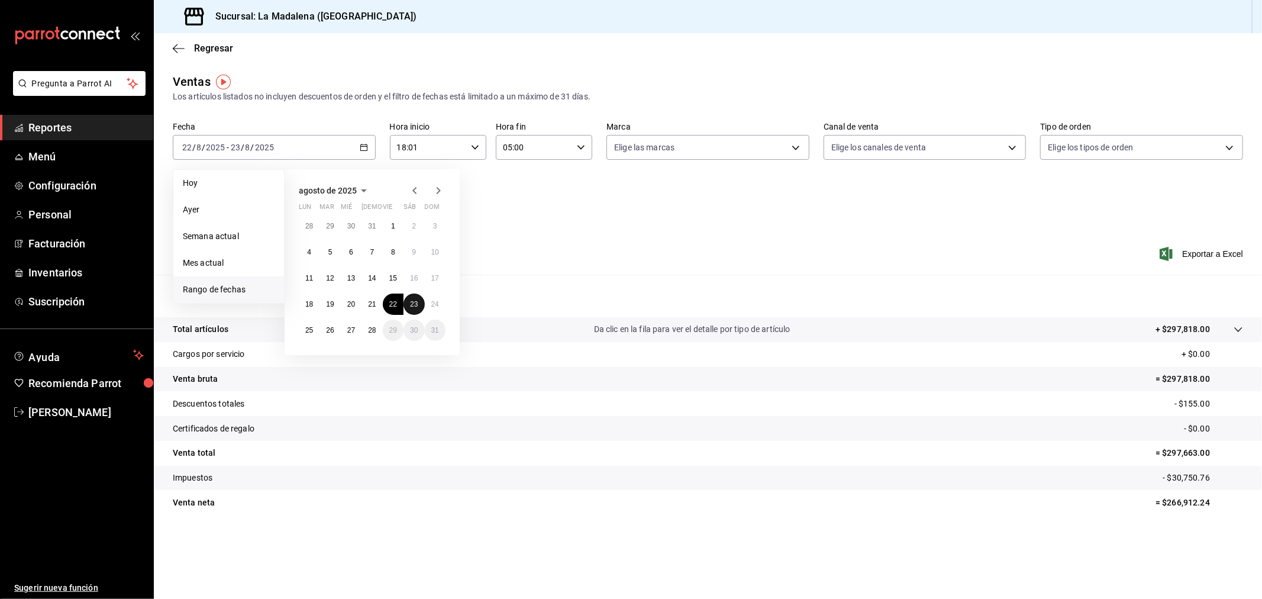
click at [409, 304] on button "23" at bounding box center [414, 304] width 21 height 21
click at [437, 305] on abbr "24" at bounding box center [435, 304] width 8 height 8
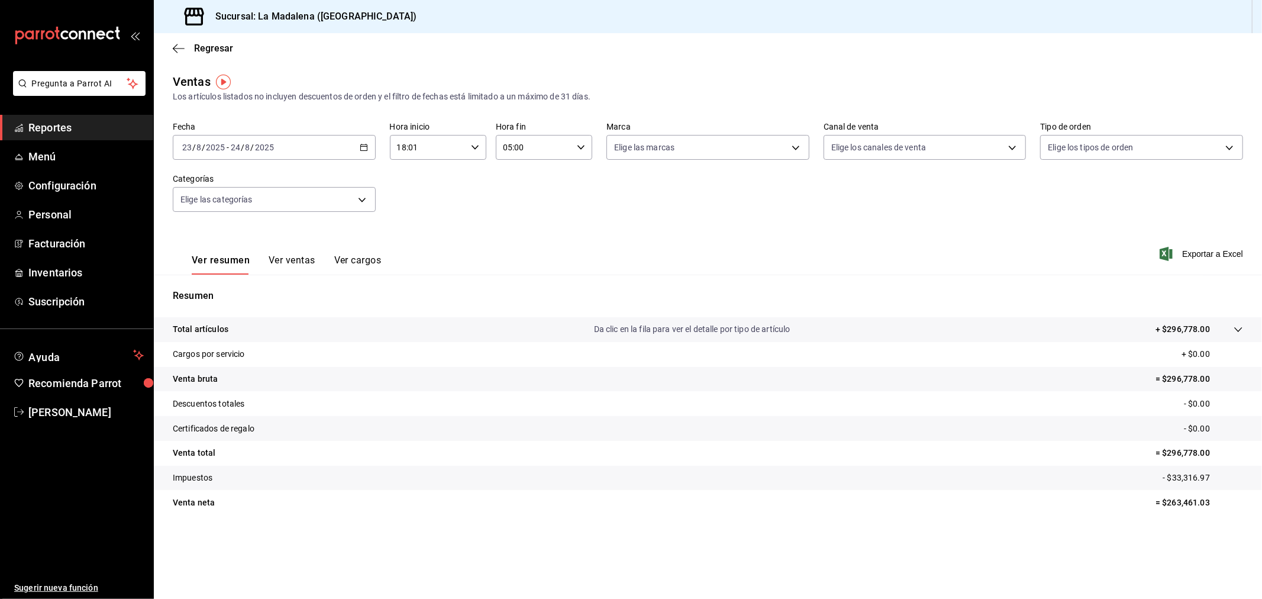
click at [362, 143] on div "[DATE] [DATE] - [DATE] [DATE]" at bounding box center [274, 147] width 203 height 25
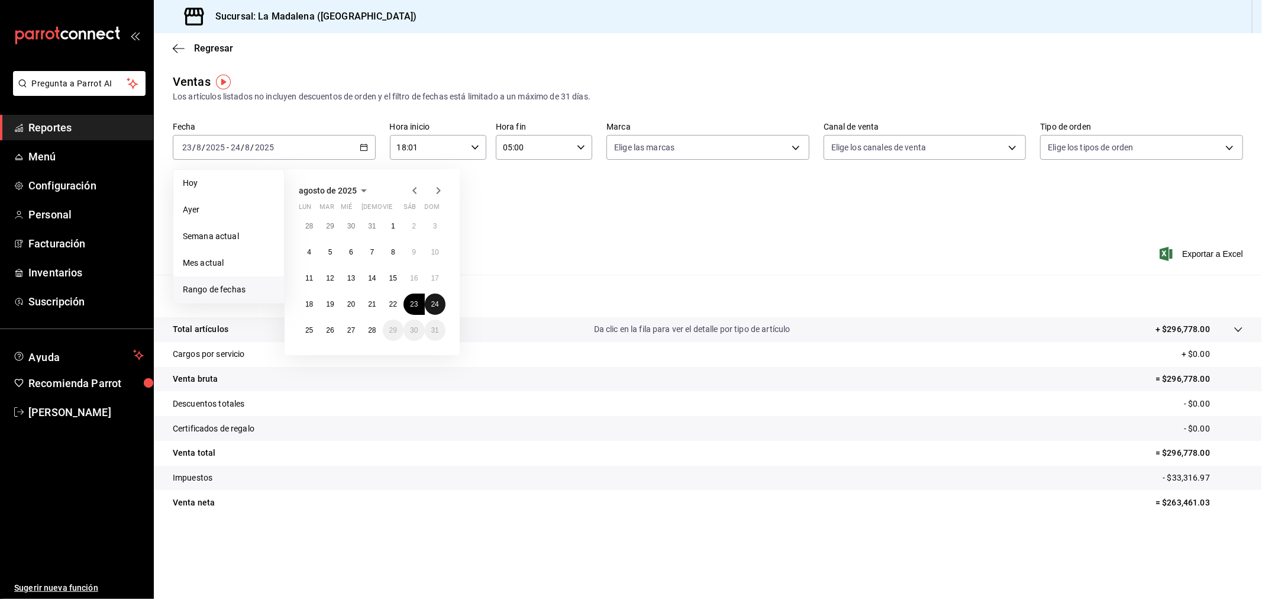
click at [433, 300] on abbr "24" at bounding box center [435, 304] width 8 height 8
click at [311, 335] on button "25" at bounding box center [309, 330] width 21 height 21
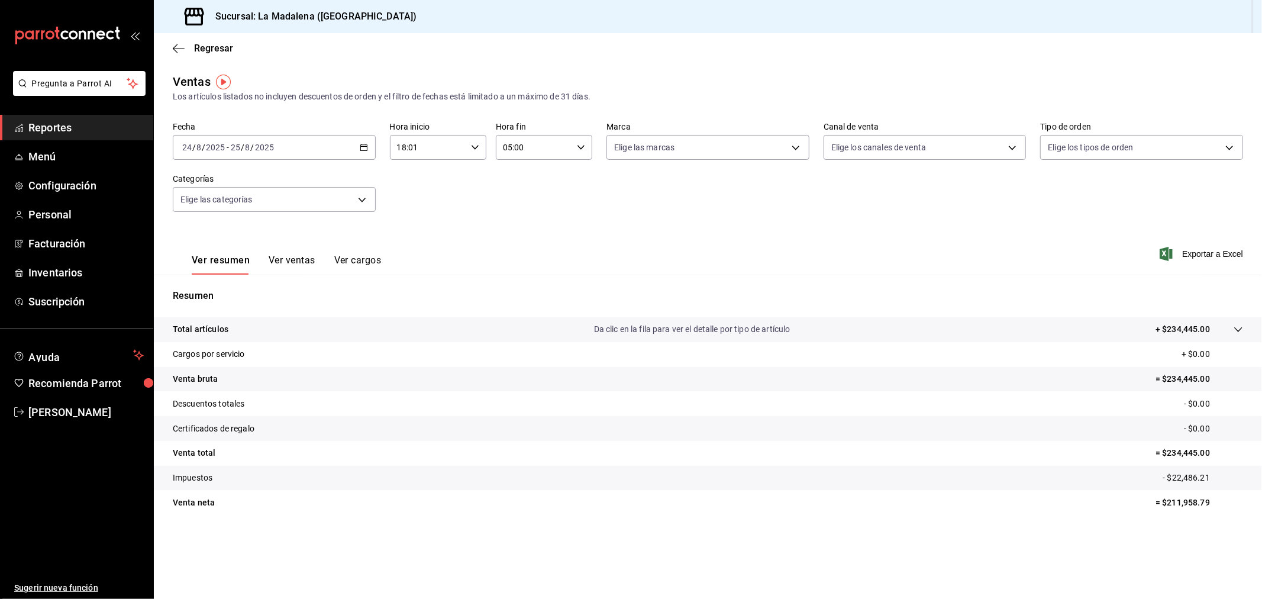
click at [424, 147] on input "18:01" at bounding box center [428, 148] width 76 height 24
click at [415, 202] on button "10" at bounding box center [414, 200] width 44 height 24
drag, startPoint x: 460, startPoint y: 185, endPoint x: 467, endPoint y: 185, distance: 7.1
click at [462, 185] on button "00" at bounding box center [463, 178] width 44 height 24
type input "10:00"
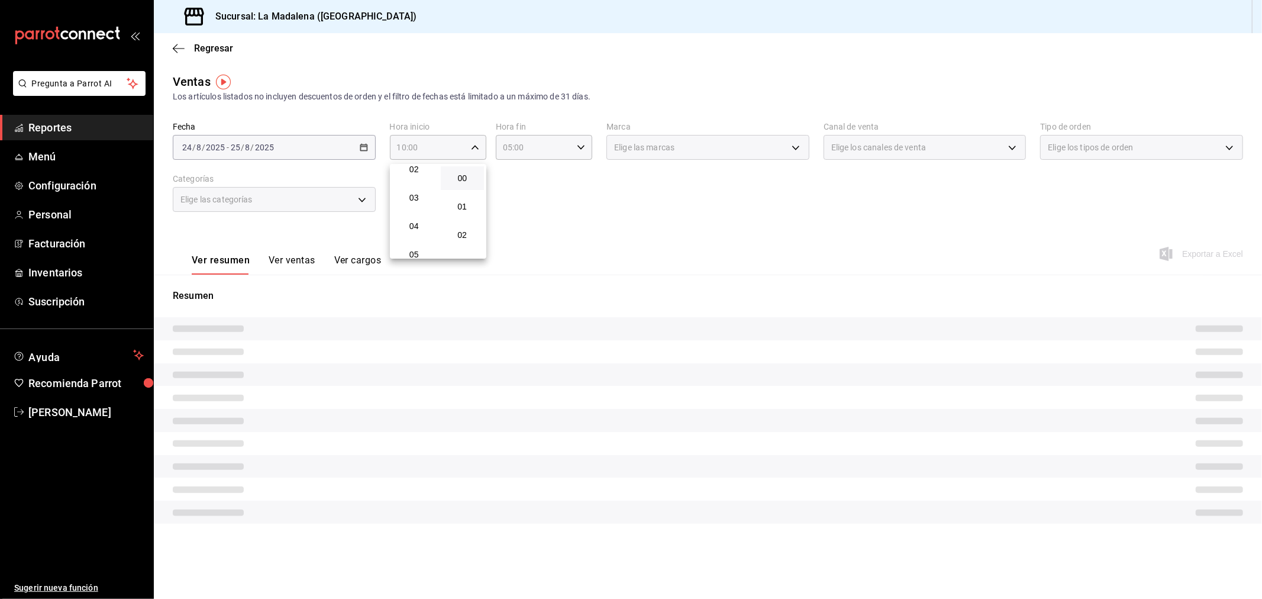
click at [553, 192] on div at bounding box center [631, 299] width 1262 height 599
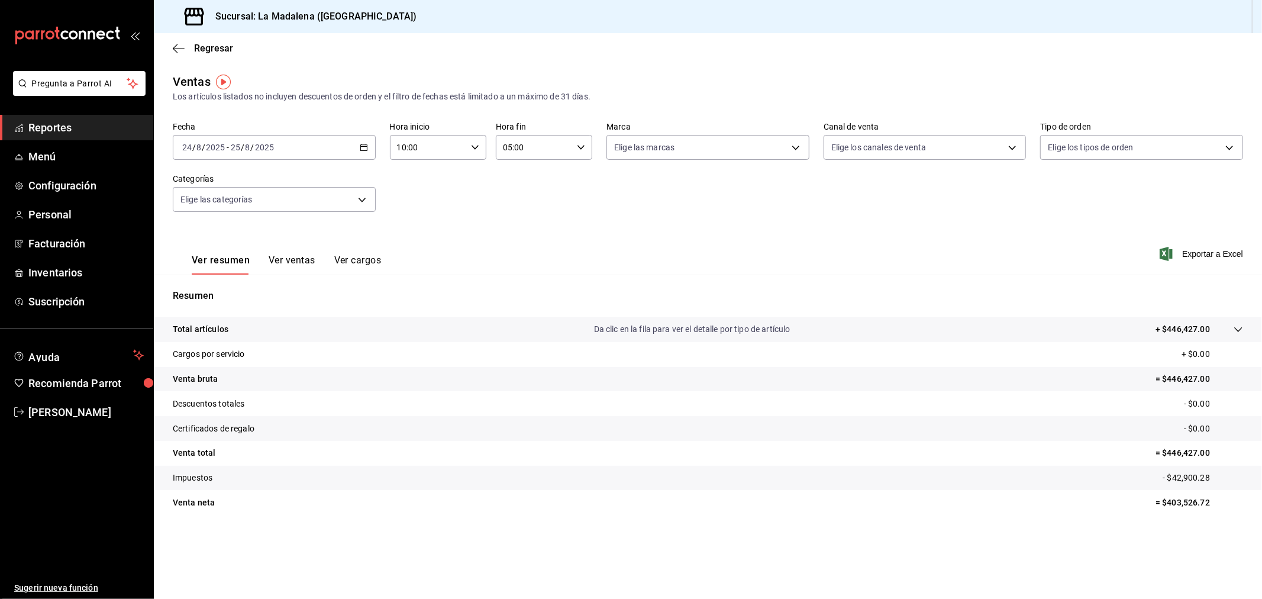
click at [300, 146] on div "[DATE] [DATE] - [DATE] [DATE]" at bounding box center [274, 147] width 203 height 25
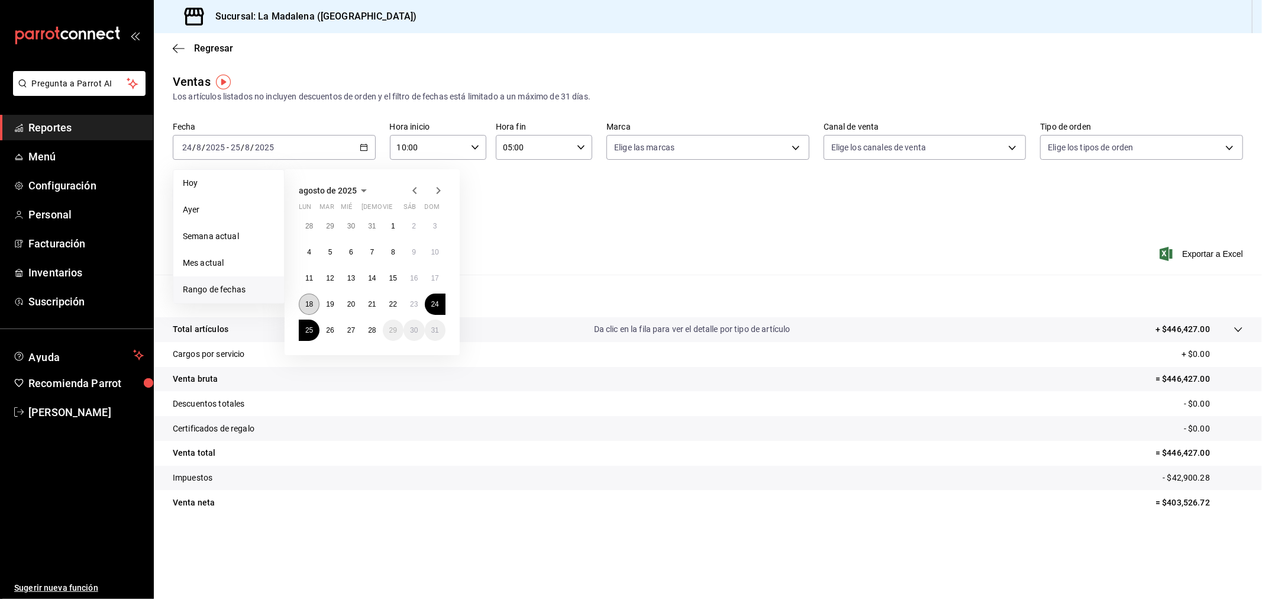
click at [304, 302] on button "18" at bounding box center [309, 304] width 21 height 21
click at [311, 328] on abbr "25" at bounding box center [309, 330] width 8 height 8
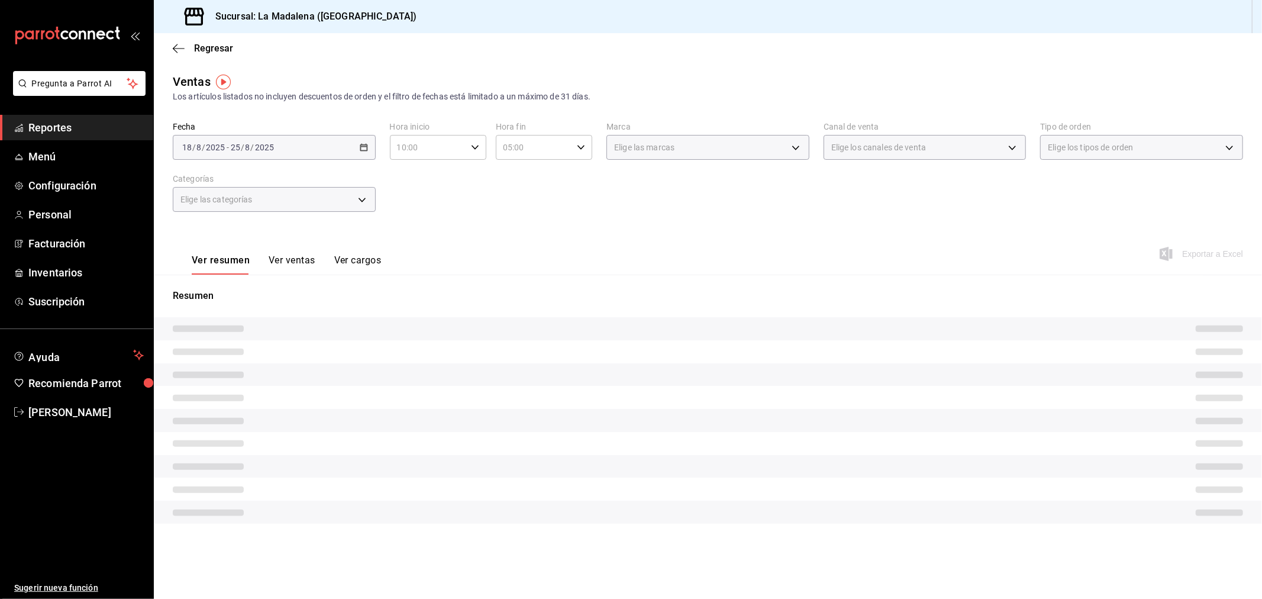
click at [548, 220] on div "Fecha [DATE] [DATE] - [DATE] [DATE] Hora inicio 10:00 Hora inicio Hora fin 05:0…" at bounding box center [708, 174] width 1070 height 104
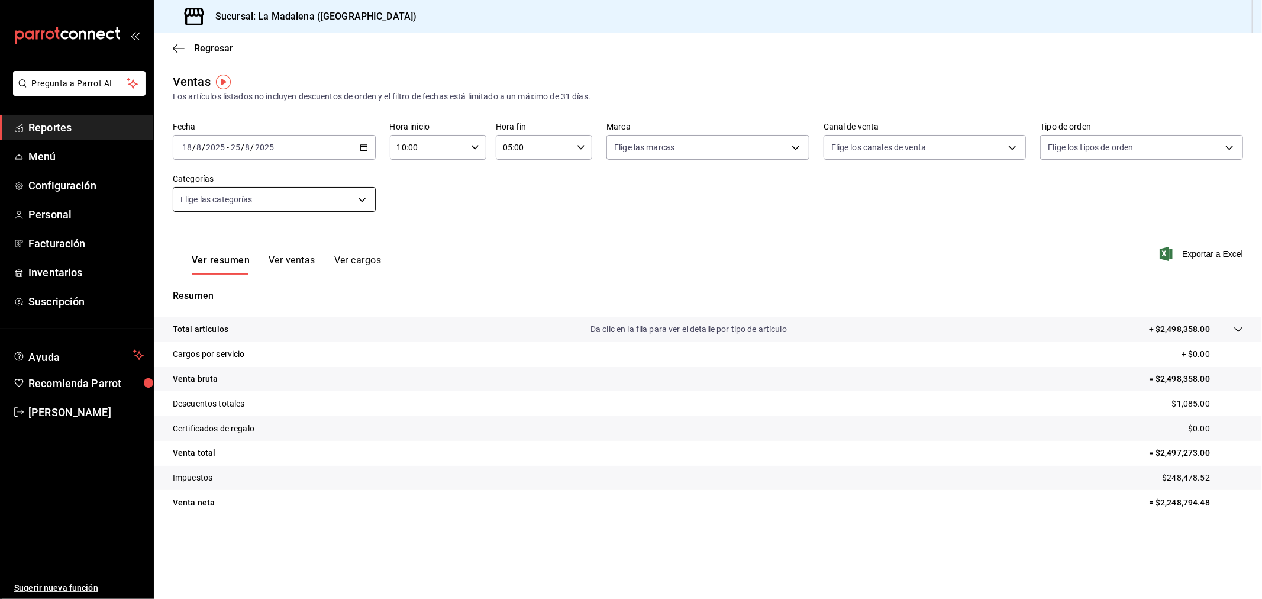
click at [299, 194] on body "Pregunta a Parrot AI Reportes Menú Configuración Personal Facturación Inventari…" at bounding box center [631, 299] width 1262 height 599
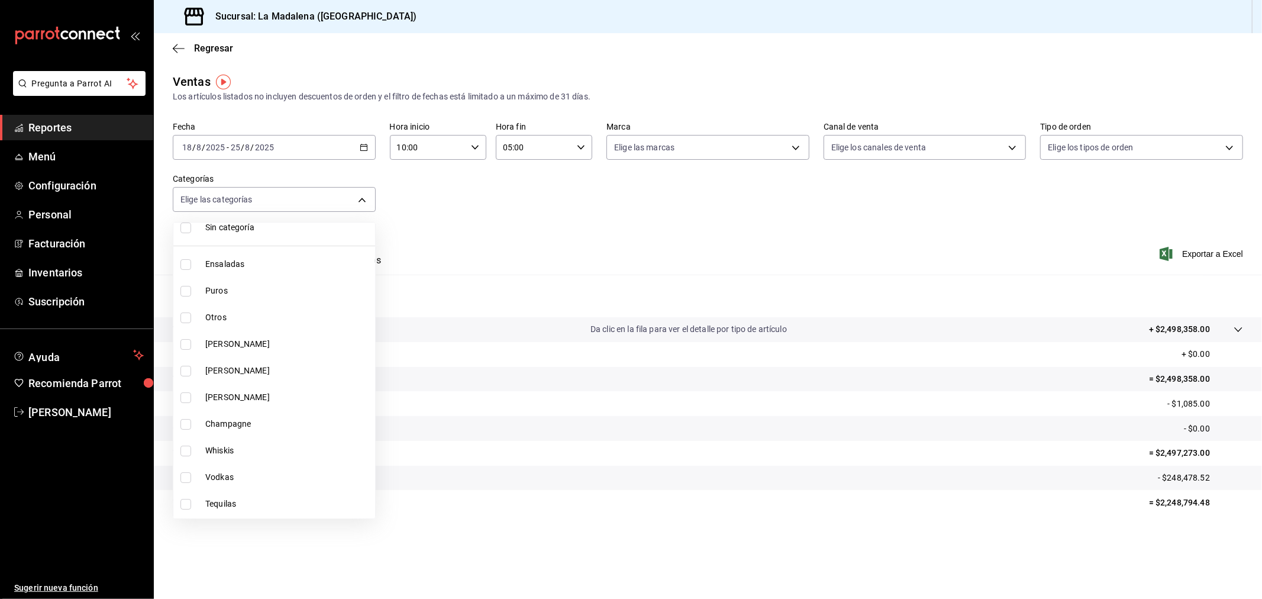
scroll to position [66, 0]
drag, startPoint x: 259, startPoint y: 312, endPoint x: 254, endPoint y: 344, distance: 32.2
click at [259, 312] on span "[PERSON_NAME]" at bounding box center [287, 318] width 165 height 12
type input "586bd8a3-b211-41c3-982e-5866a433a7a3"
checkbox input "true"
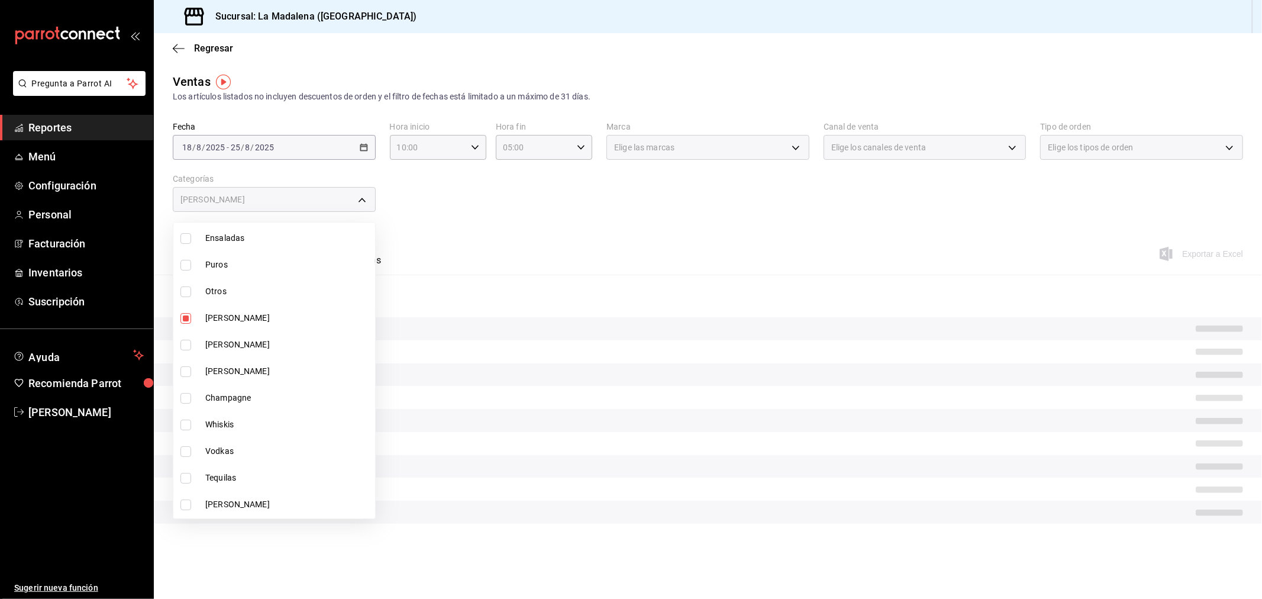
drag, startPoint x: 254, startPoint y: 347, endPoint x: 250, endPoint y: 374, distance: 27.5
click at [254, 347] on span "[PERSON_NAME]" at bounding box center [287, 344] width 165 height 12
type input "586bd8a3-b211-41c3-982e-5866a433a7a3,9f1b3b10-2e64-4b76-8cfe-71b33b56f520"
checkbox input "true"
drag, startPoint x: 249, startPoint y: 379, endPoint x: 250, endPoint y: 387, distance: 8.3
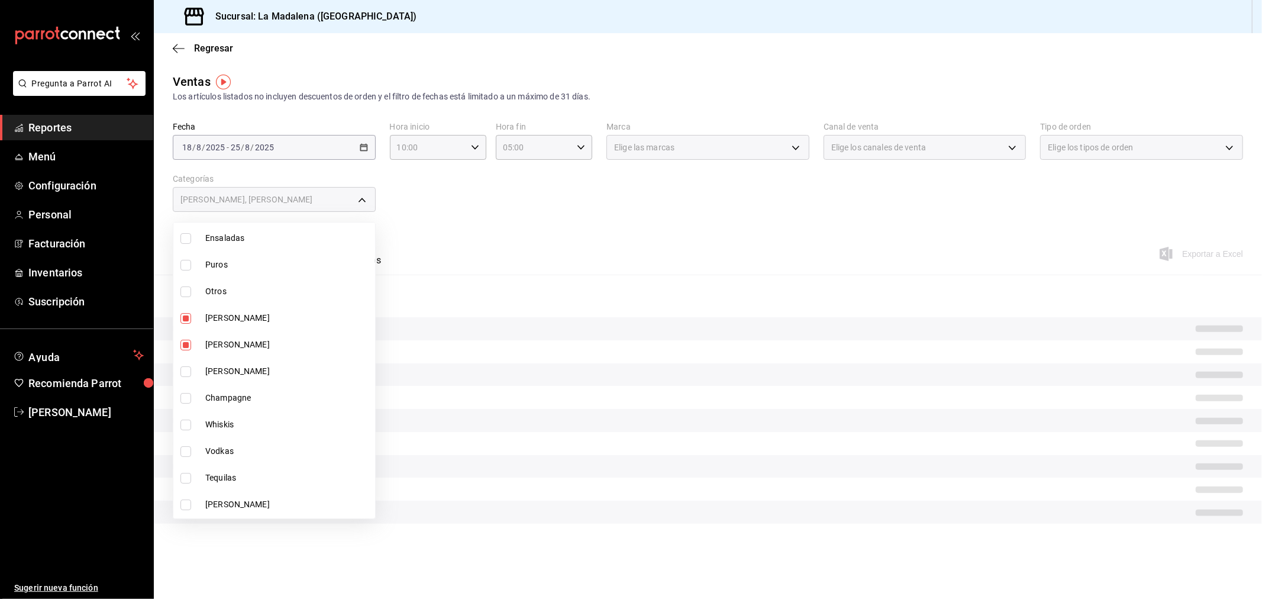
click at [249, 386] on ul "Ver todas Sin categoría Ensaladas Puros Otros Vino Tinto Vino [PERSON_NAME] Vin…" at bounding box center [274, 305] width 202 height 296
drag, startPoint x: 251, startPoint y: 375, endPoint x: 251, endPoint y: 394, distance: 18.9
click at [252, 375] on span "[PERSON_NAME]" at bounding box center [287, 371] width 165 height 12
type input "586bd8a3-b211-41c3-982e-5866a433a7a3,9f1b3b10-2e64-4b76-8cfe-71b33b56f520,2f844…"
checkbox input "true"
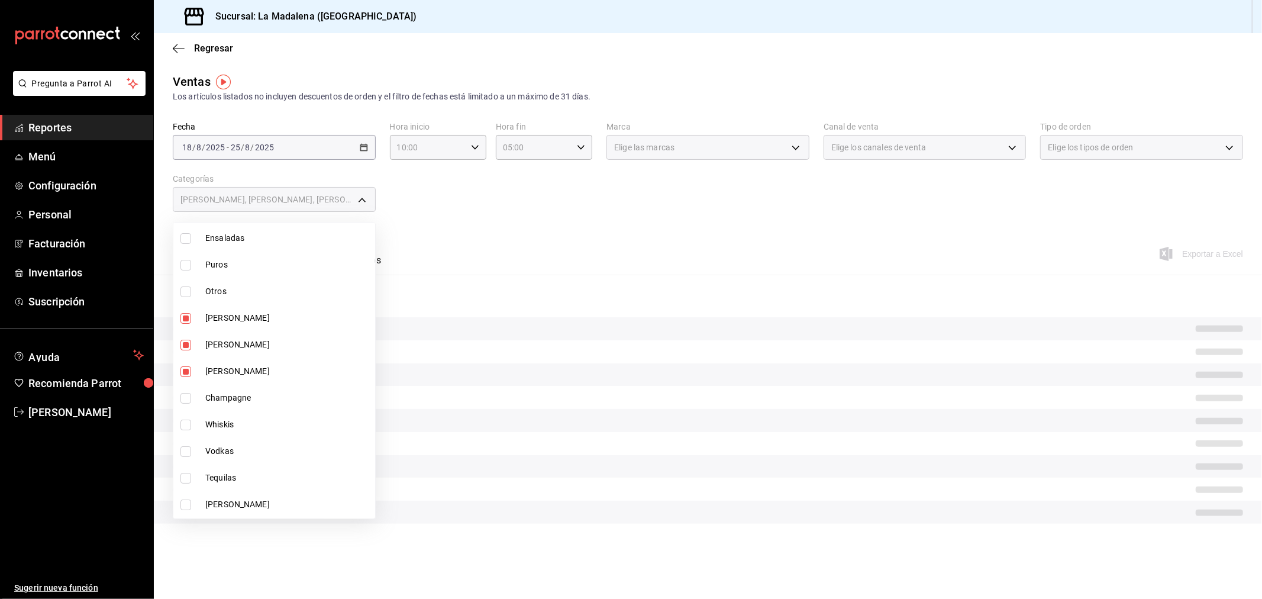
click at [250, 395] on span "Champagne" at bounding box center [287, 398] width 165 height 12
type input "586bd8a3-b211-41c3-982e-5866a433a7a3,9f1b3b10-2e64-4b76-8cfe-71b33b56f520,2f844…"
checkbox input "true"
click at [625, 288] on div at bounding box center [631, 299] width 1262 height 599
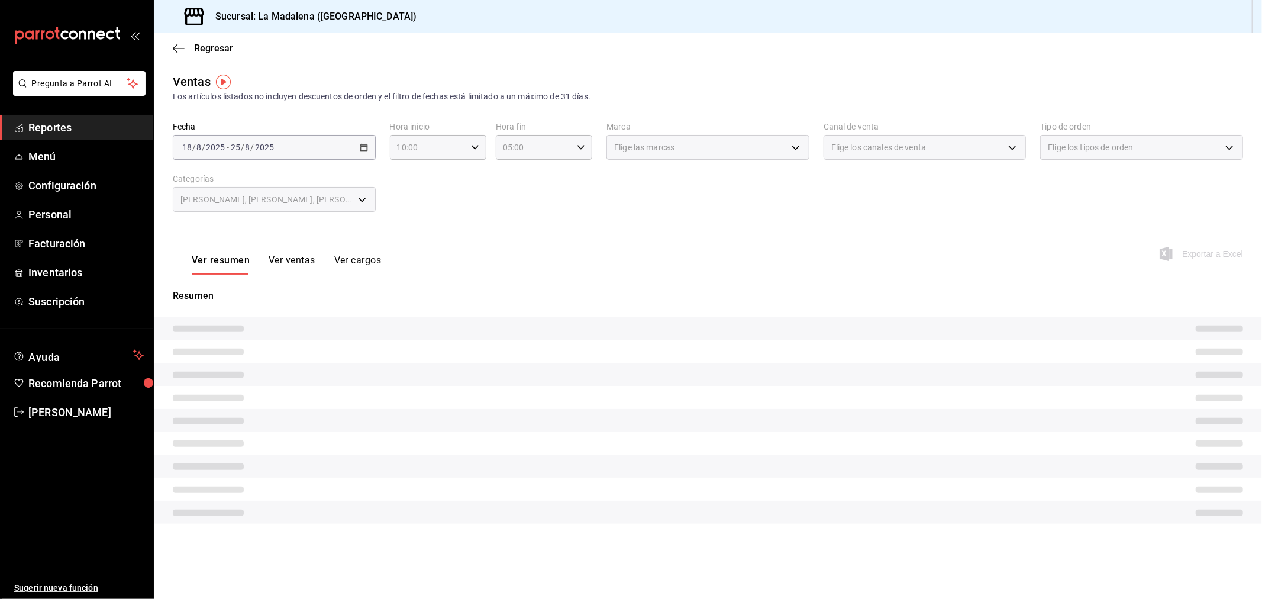
click at [309, 262] on button "Ver ventas" at bounding box center [292, 264] width 47 height 20
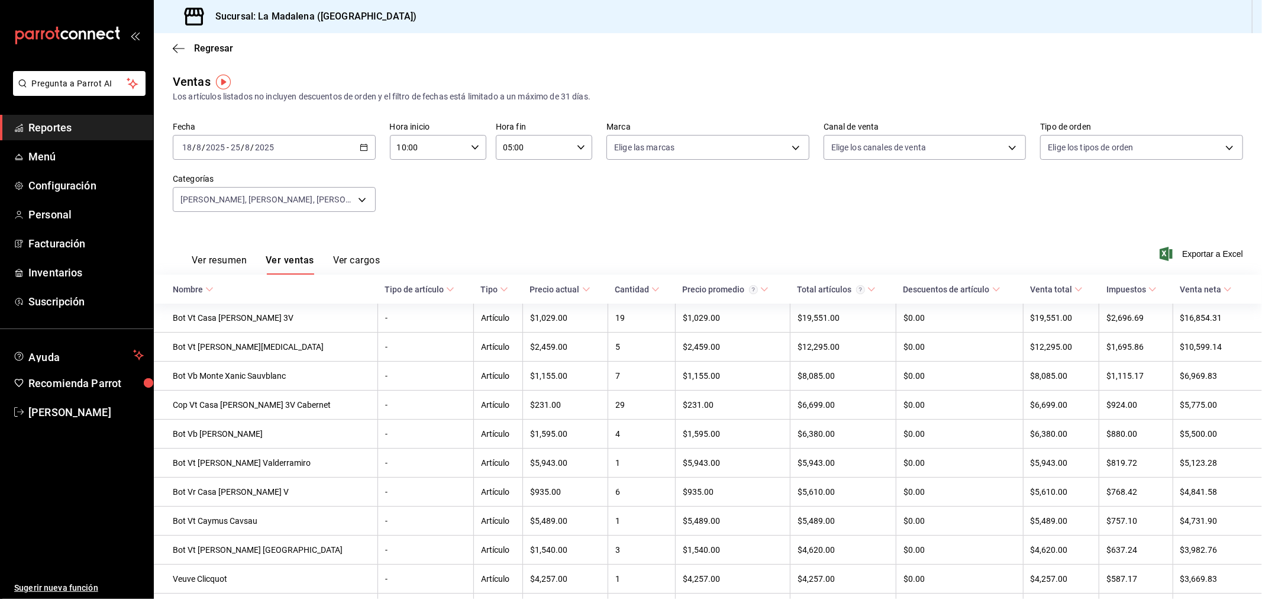
click at [1180, 258] on span "Exportar a Excel" at bounding box center [1202, 254] width 81 height 14
click at [324, 203] on body "Pregunta a Parrot AI Reportes Menú Configuración Personal Facturación Inventari…" at bounding box center [631, 299] width 1262 height 599
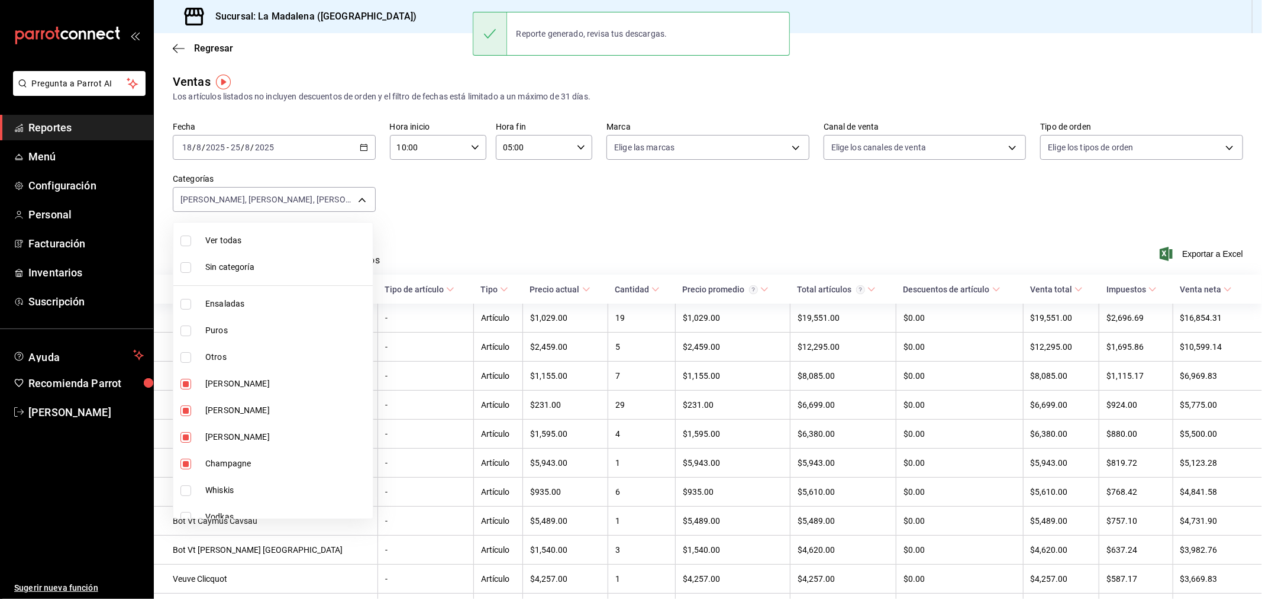
click at [278, 300] on span "Ensaladas" at bounding box center [286, 304] width 163 height 12
type input "586bd8a3-b211-41c3-982e-5866a433a7a3,9f1b3b10-2e64-4b76-8cfe-71b33b56f520,2f844…"
checkbox input "true"
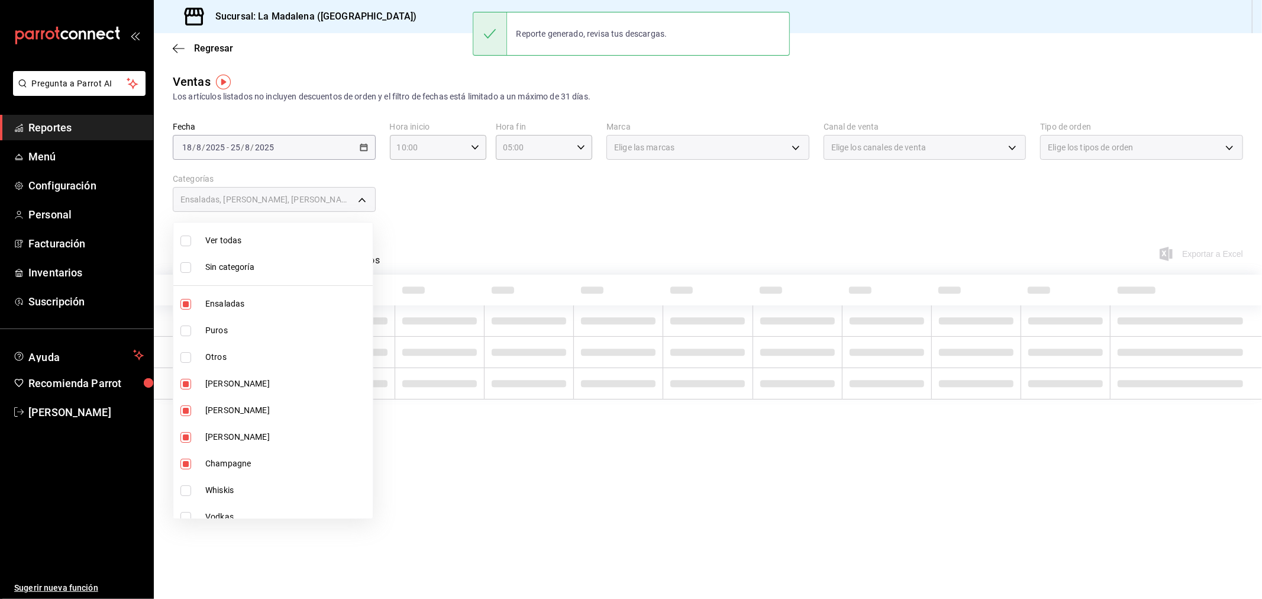
click at [263, 365] on li "Otros" at bounding box center [272, 357] width 199 height 27
type input "586bd8a3-b211-41c3-982e-5866a433a7a3,9f1b3b10-2e64-4b76-8cfe-71b33b56f520,2f844…"
checkbox input "true"
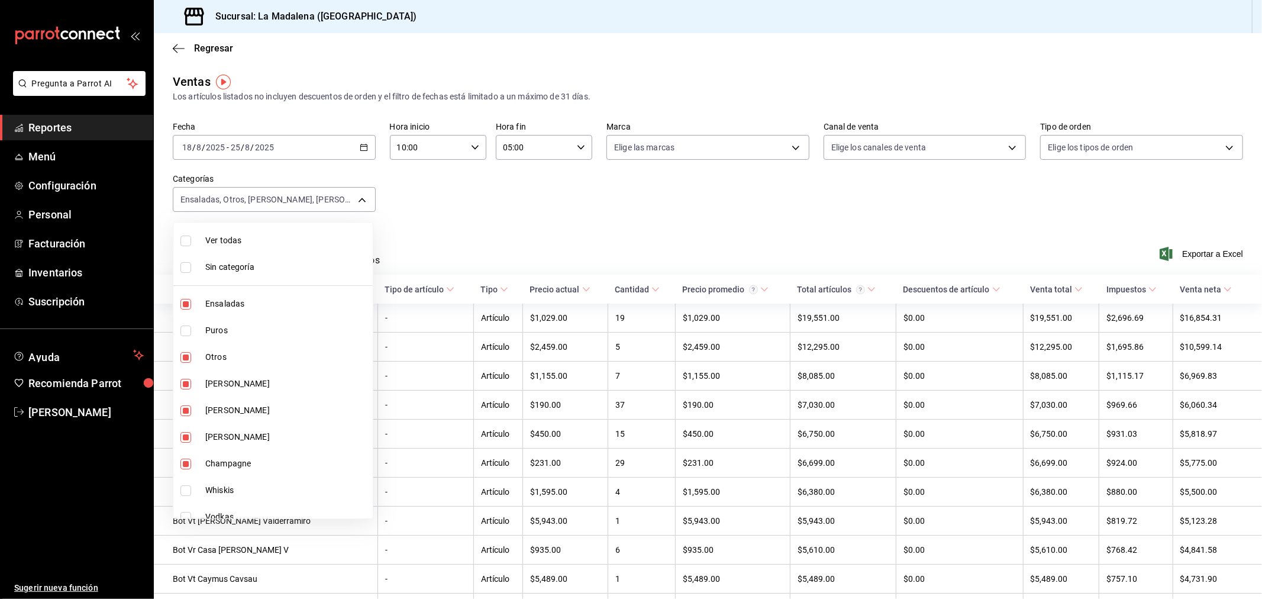
click at [269, 249] on li "Ver todas" at bounding box center [272, 240] width 199 height 27
type input "2090f425-4f83-43b7-8a5b-a268cdb56233,18ec9086-dcf8-41ec-b6a4-4dd86ace04e1,6055b…"
checkbox input "true"
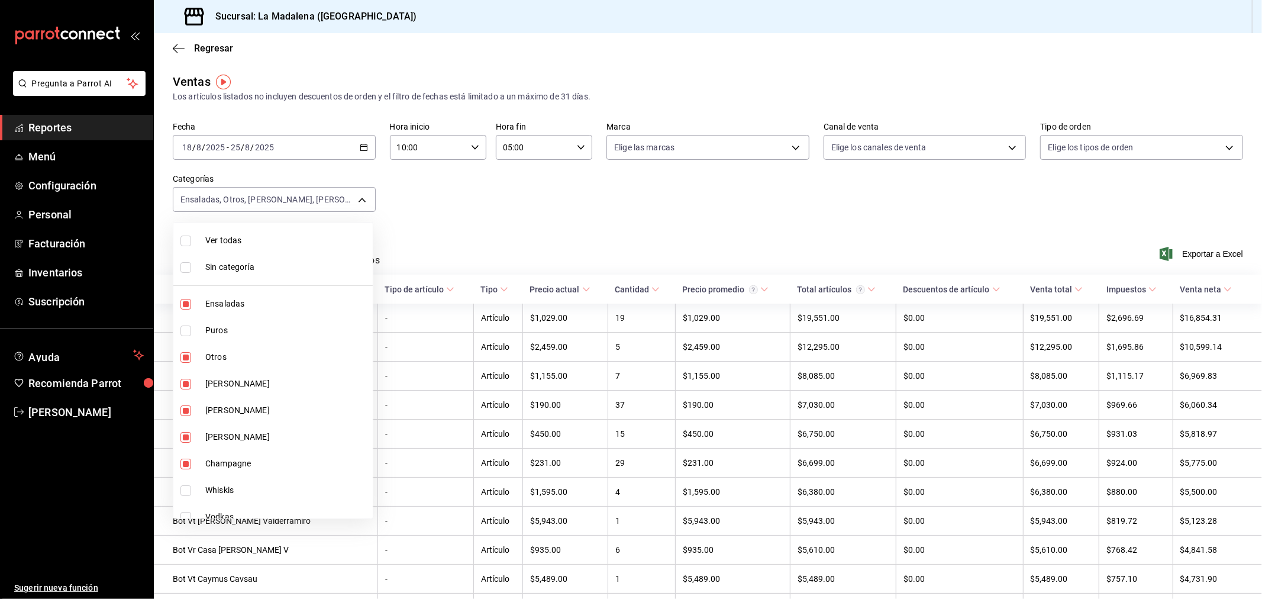
checkbox input "true"
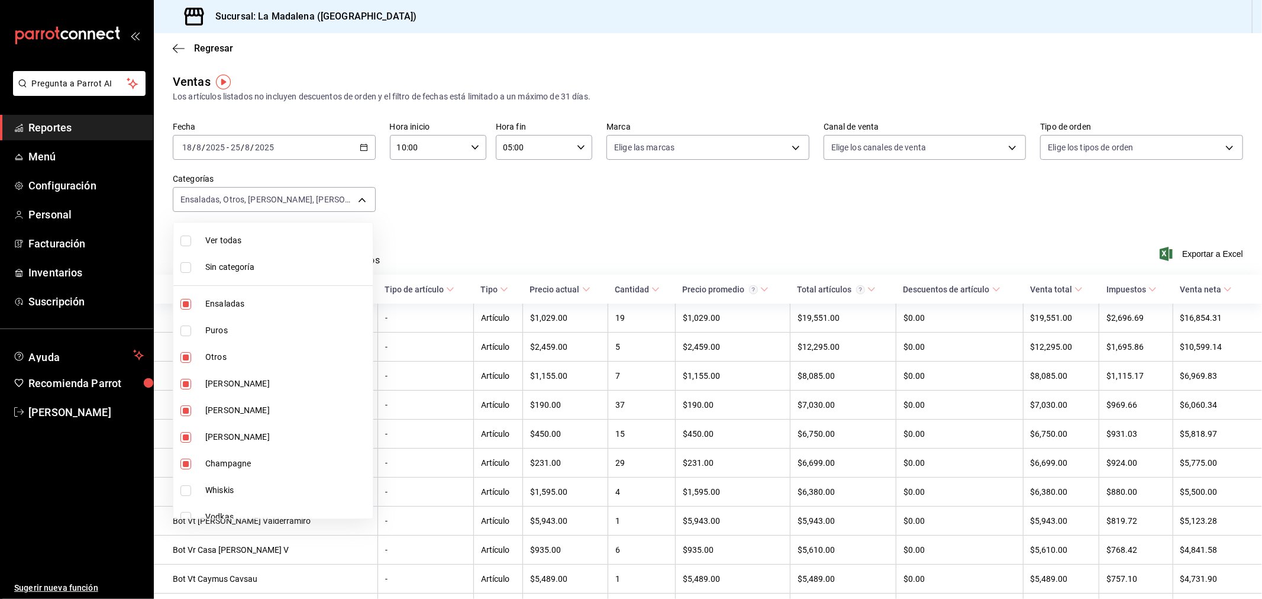
checkbox input "true"
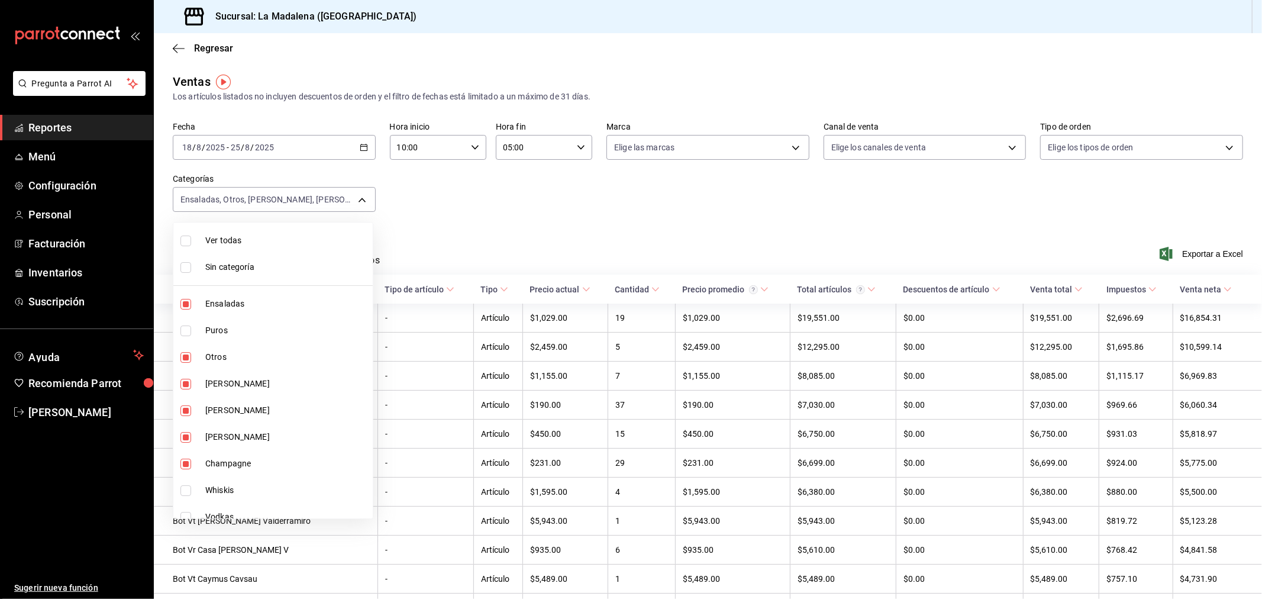
checkbox input "true"
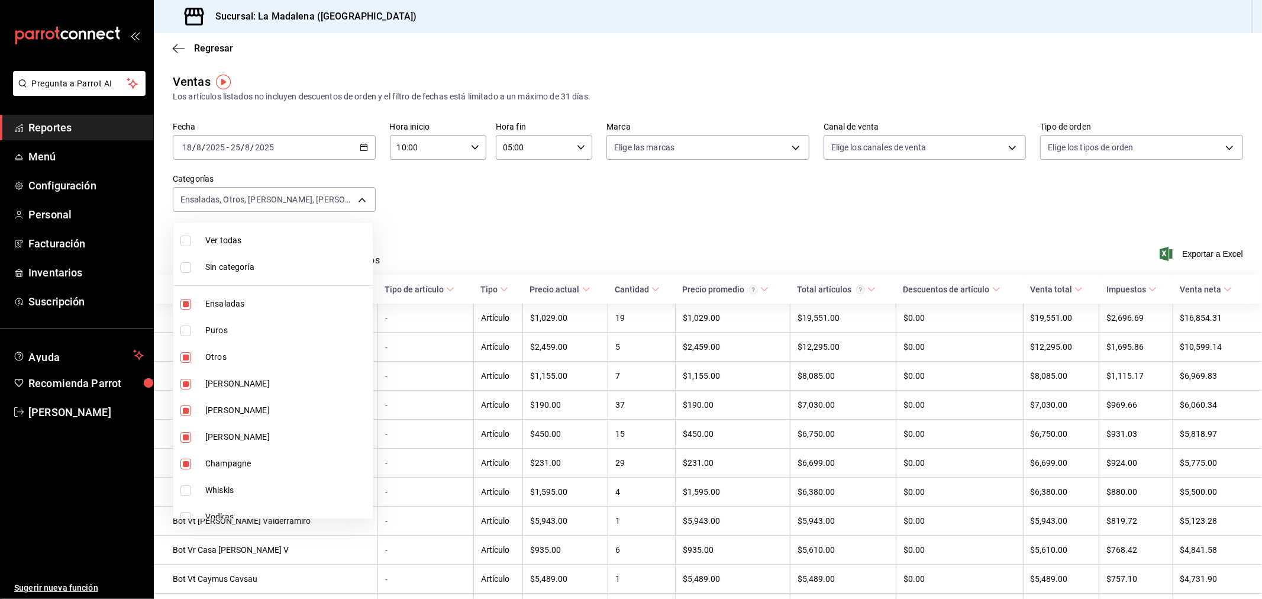
checkbox input "true"
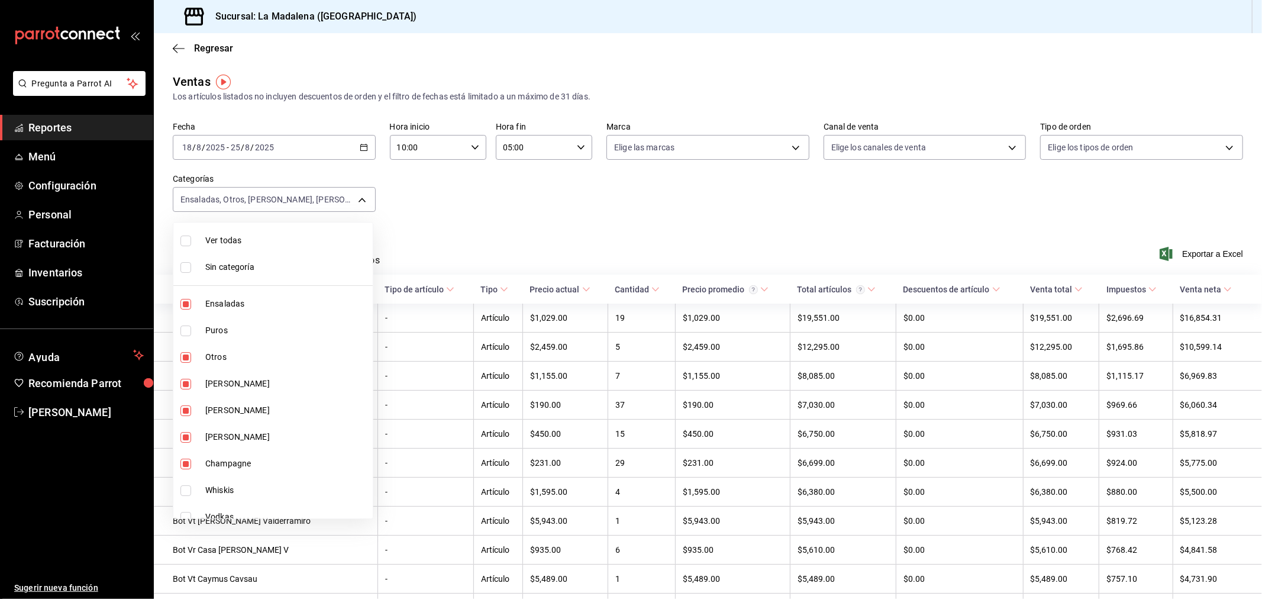
checkbox input "true"
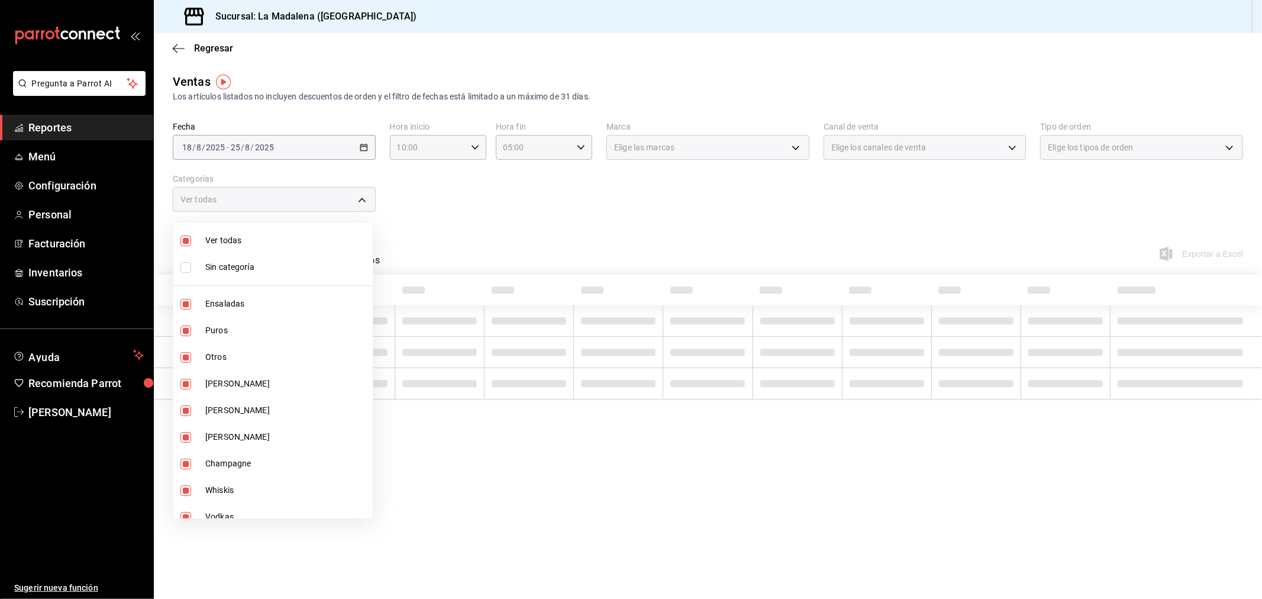
click at [269, 249] on li "Ver todas" at bounding box center [272, 240] width 199 height 27
checkbox input "false"
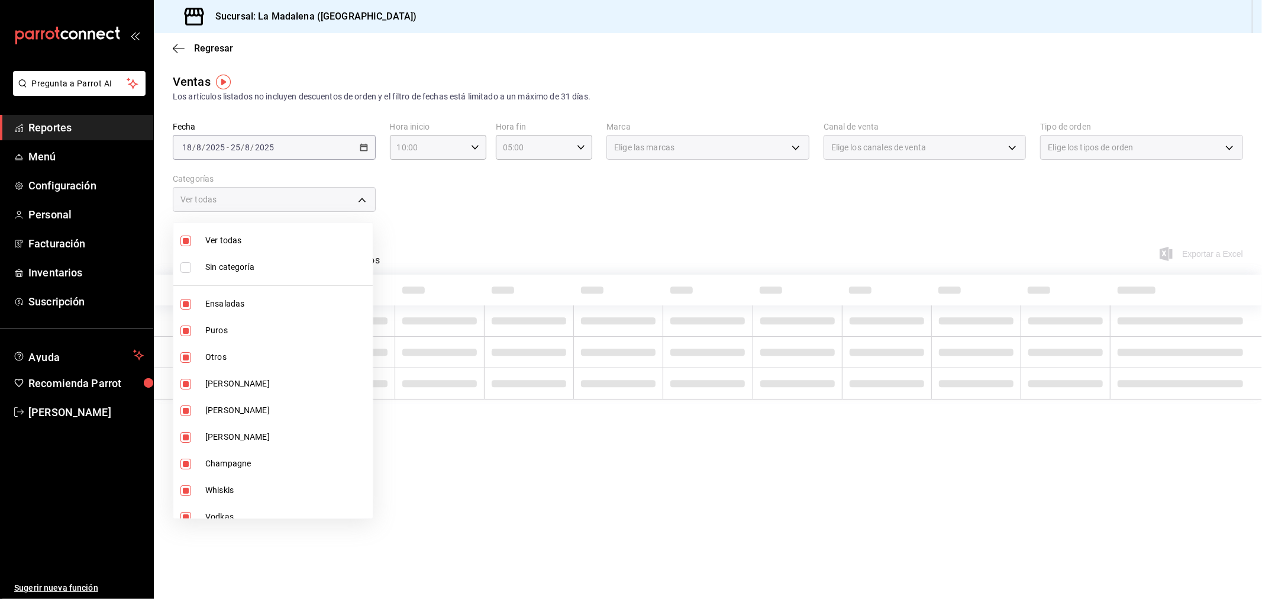
checkbox input "false"
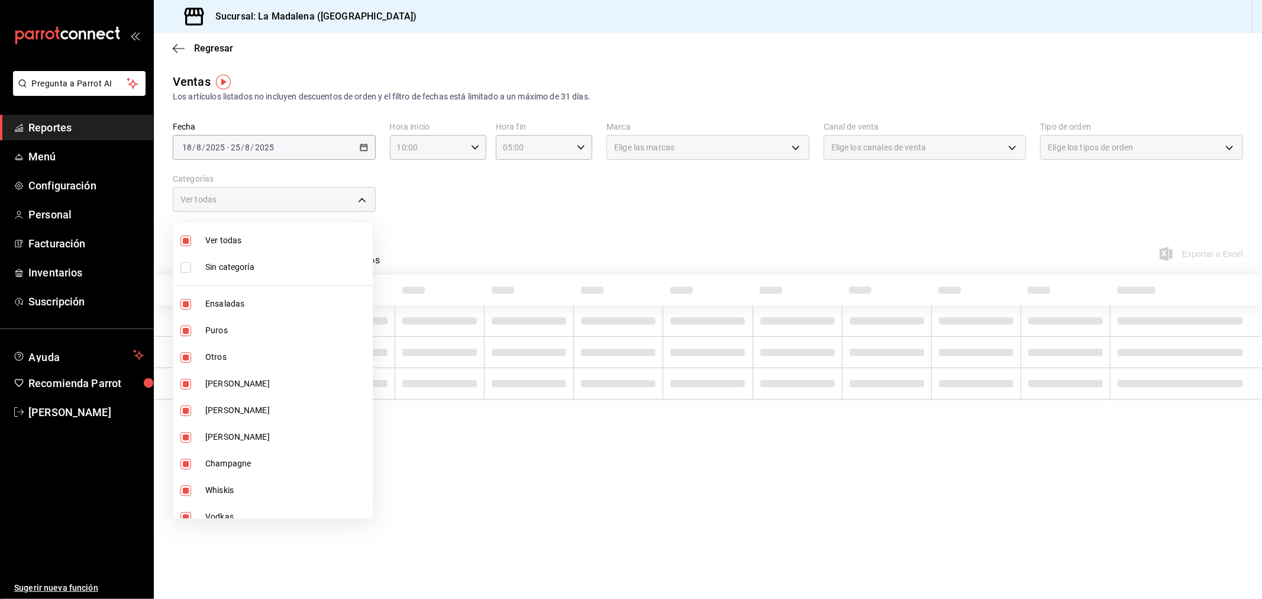
checkbox input "false"
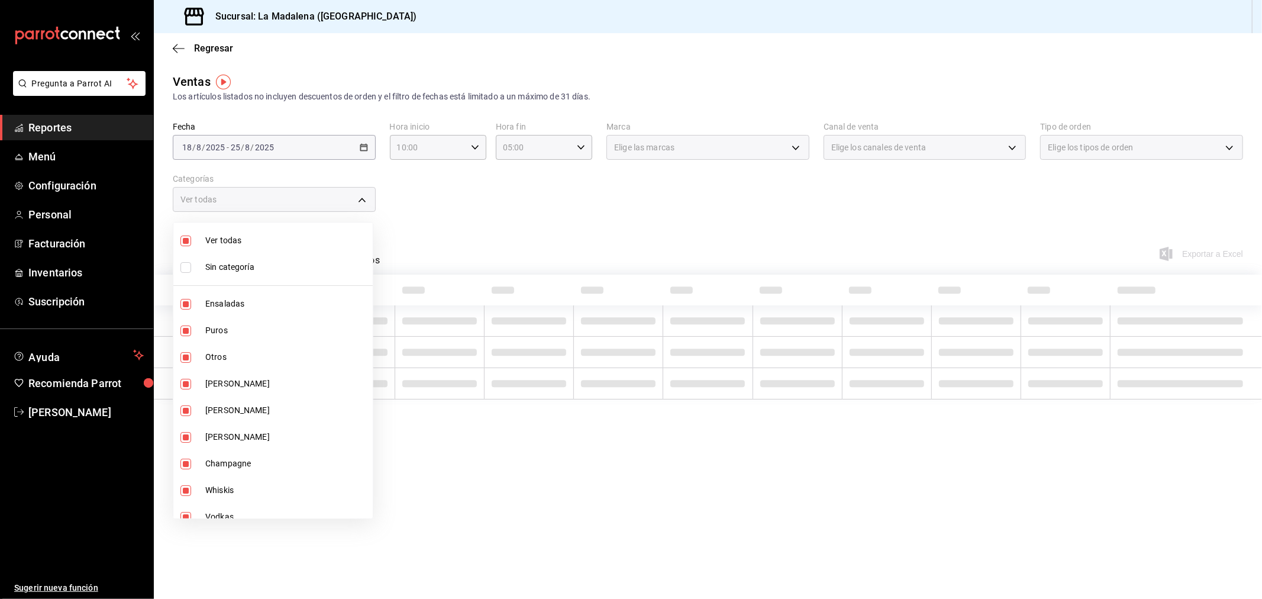
checkbox input "false"
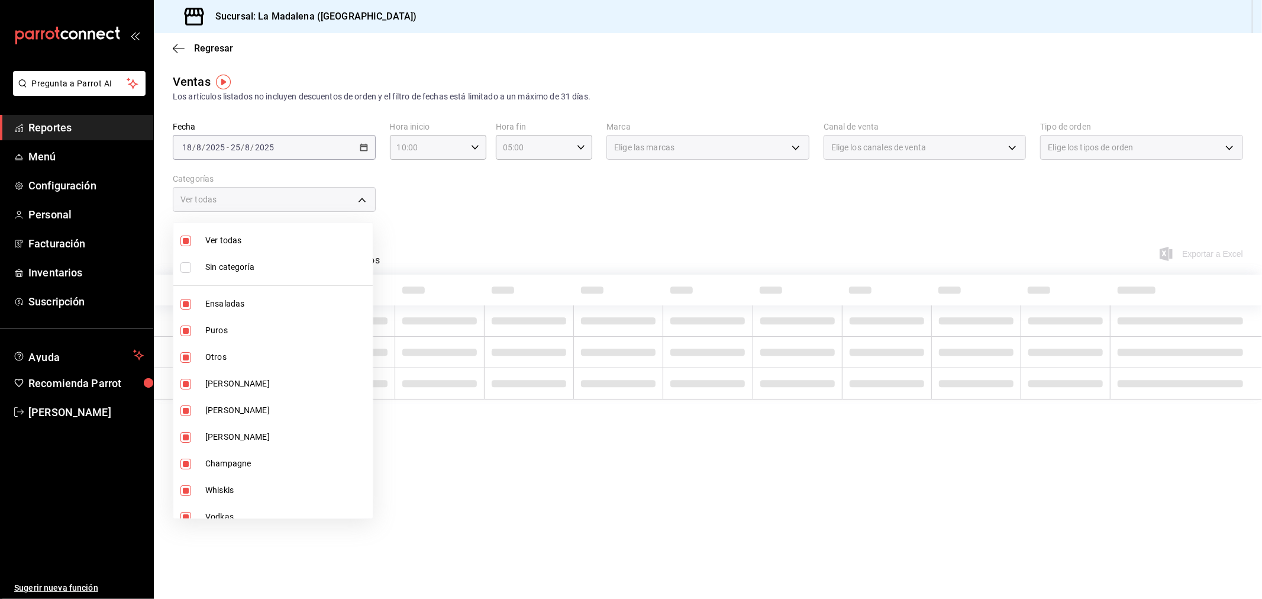
checkbox input "false"
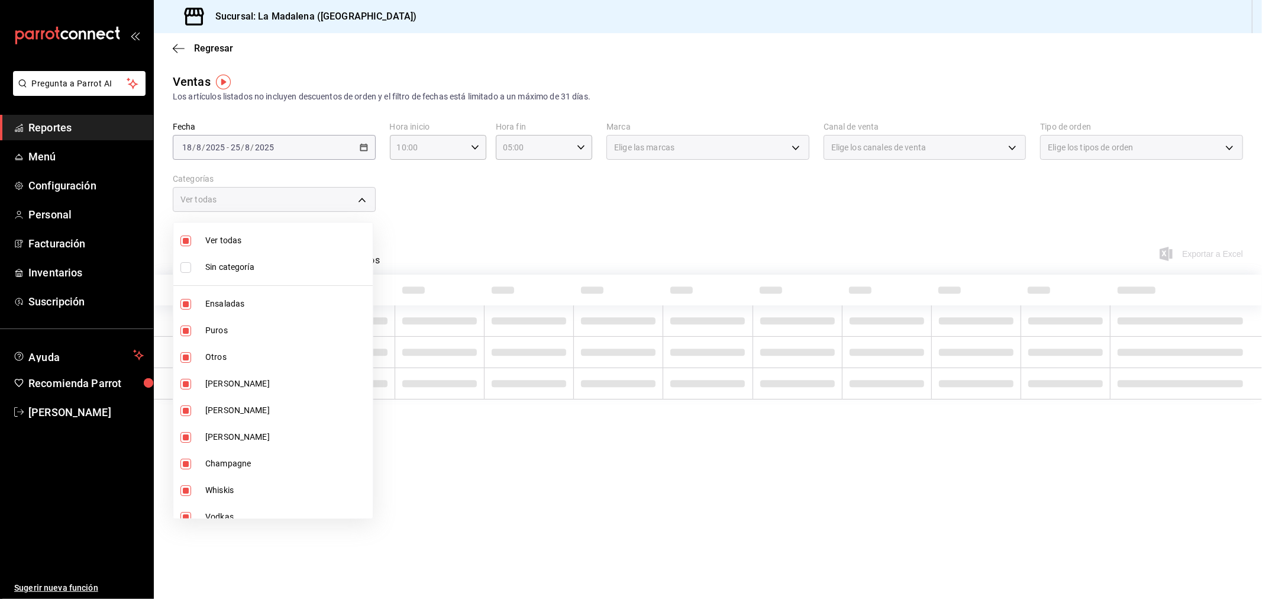
checkbox input "false"
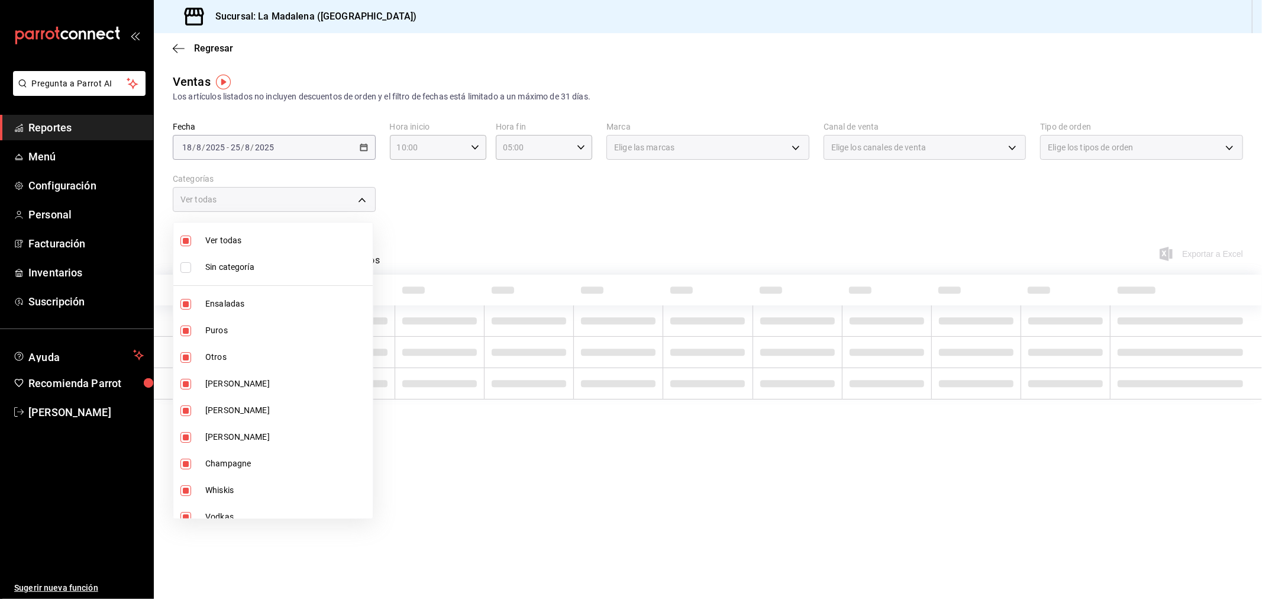
checkbox input "false"
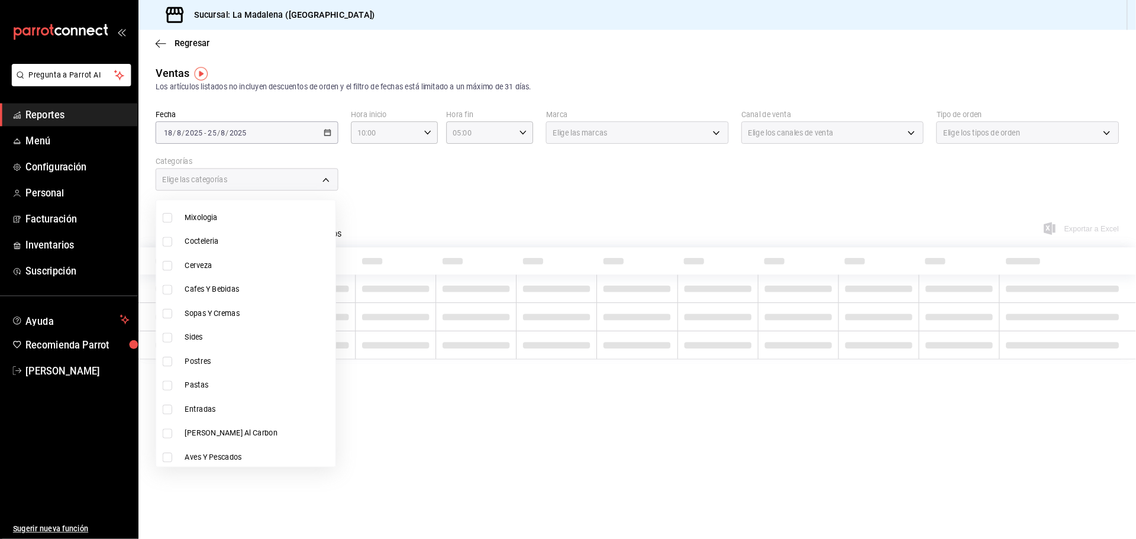
scroll to position [543, 0]
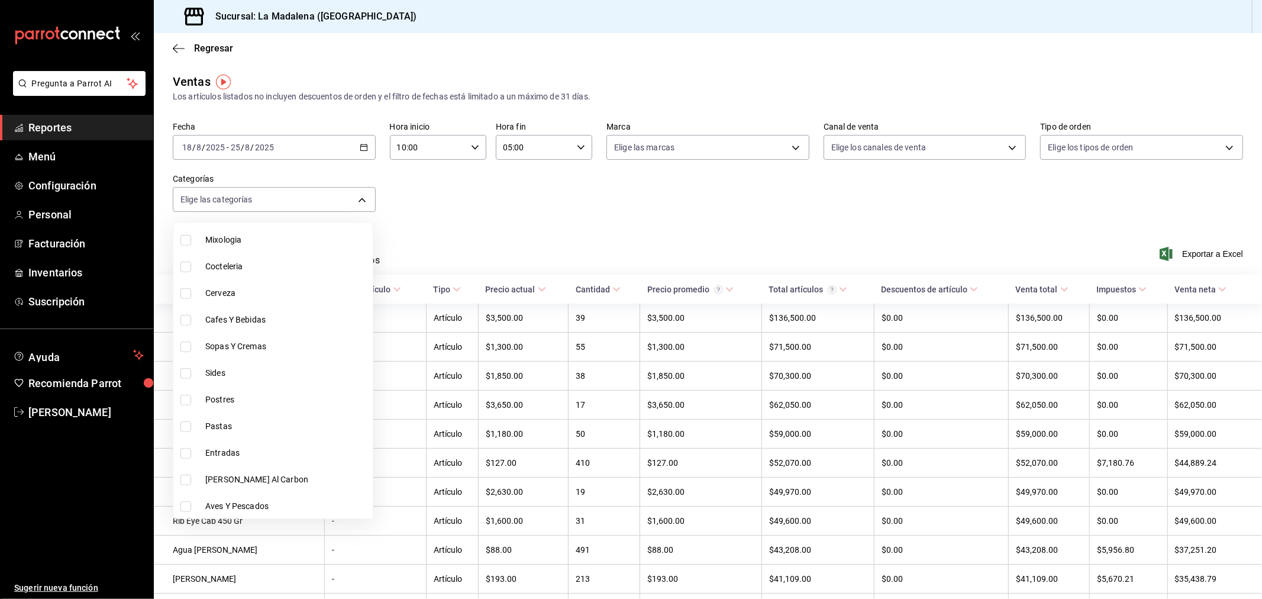
click at [276, 343] on span "Sopas Y Cremas" at bounding box center [286, 346] width 163 height 12
type input "fa29ec88-bc8e-4ea4-a4cb-3e81da6394ce"
checkbox input "true"
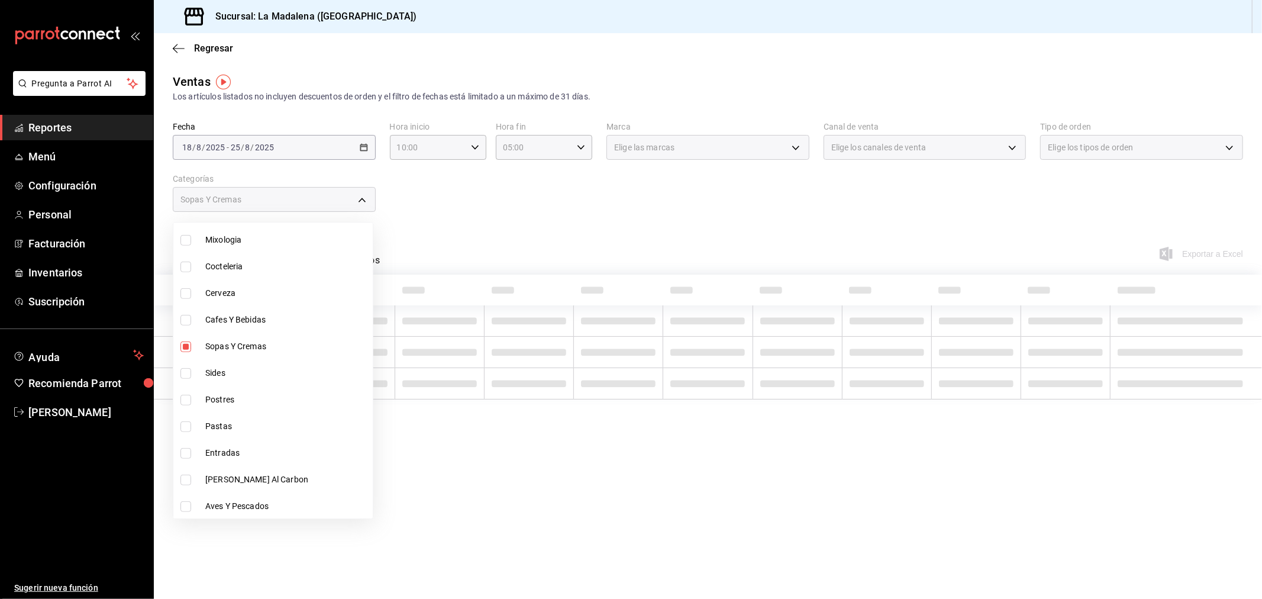
drag, startPoint x: 282, startPoint y: 317, endPoint x: 279, endPoint y: 327, distance: 10.5
click at [283, 317] on span "Cafes Y Bebidas" at bounding box center [286, 320] width 163 height 12
type input "fa29ec88-bc8e-4ea4-a4cb-3e81da6394ce,9ab65bc6-0750-4abf-b09b-76eddf2b32a2"
checkbox input "true"
click at [273, 340] on span "Sopas Y Cremas" at bounding box center [286, 346] width 163 height 12
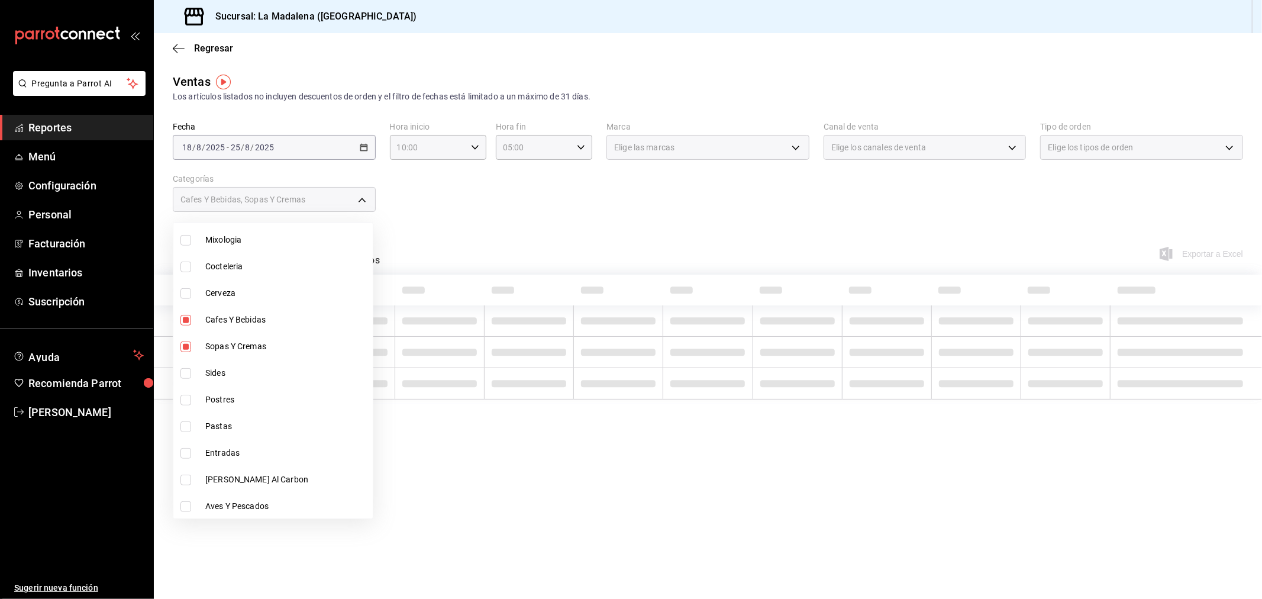
type input "9ab65bc6-0750-4abf-b09b-76eddf2b32a2"
checkbox input "false"
click at [679, 228] on div at bounding box center [631, 299] width 1262 height 599
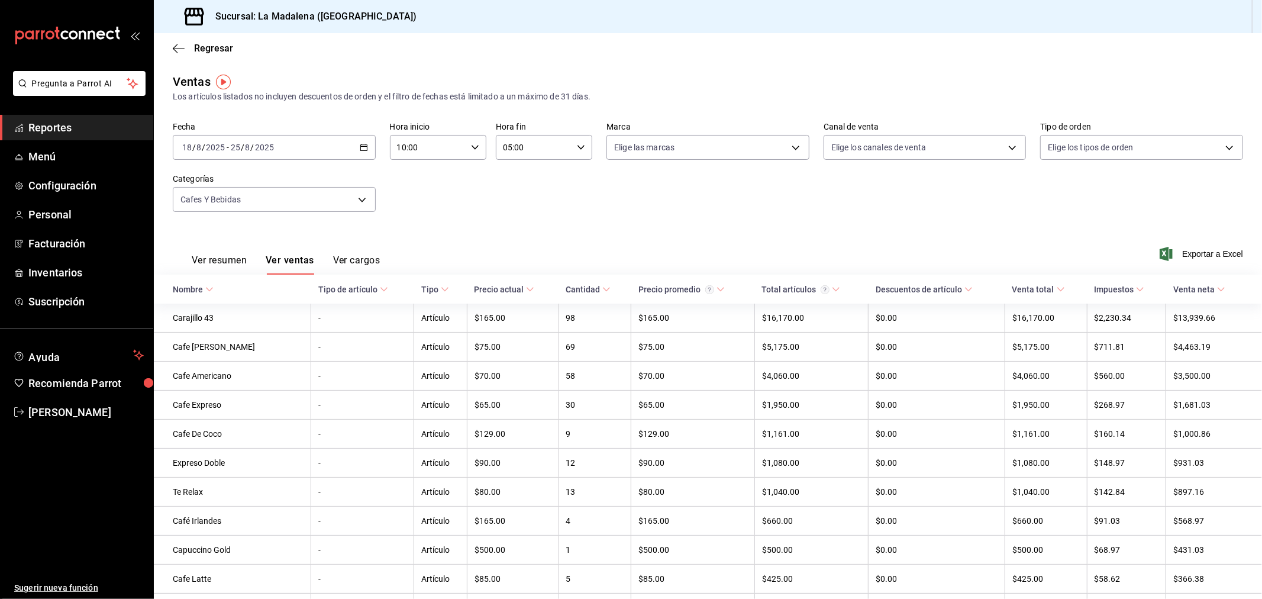
click at [1160, 250] on icon "button" at bounding box center [1166, 254] width 13 height 14
